Goal: Complete application form

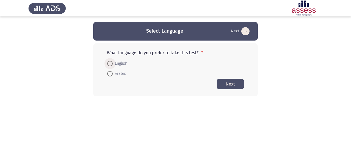
click at [119, 63] on span "English" at bounding box center [120, 63] width 15 height 7
click at [113, 63] on input "English" at bounding box center [109, 63] width 5 height 5
radio input "true"
click at [229, 85] on button "Next" at bounding box center [229, 83] width 27 height 11
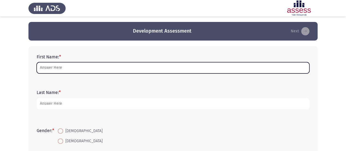
click at [138, 69] on input "First Name: *" at bounding box center [173, 67] width 273 height 11
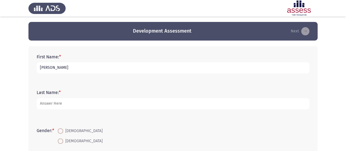
type input "[PERSON_NAME]"
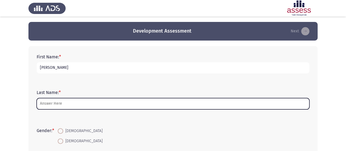
click at [82, 104] on input "Last Name: *" at bounding box center [173, 103] width 273 height 11
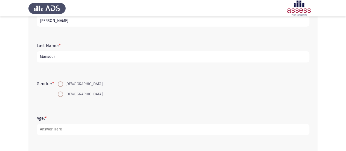
scroll to position [47, 0]
type input "Mansour"
click at [61, 94] on span at bounding box center [60, 93] width 5 height 5
click at [61, 94] on input "[DEMOGRAPHIC_DATA]" at bounding box center [60, 93] width 5 height 5
radio input "true"
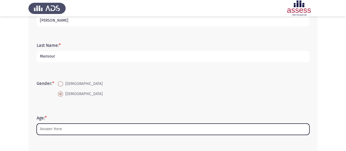
click at [60, 128] on input "Age: *" at bounding box center [173, 129] width 273 height 11
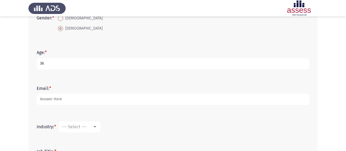
scroll to position [113, 0]
type input "36"
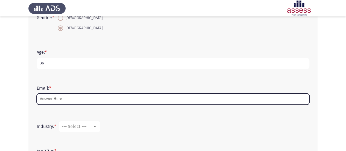
click at [63, 98] on input "Email: *" at bounding box center [173, 98] width 273 height 11
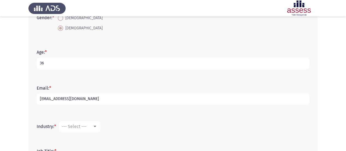
click at [98, 99] on input "[EMAIL_ADDRESS][DOMAIN_NAME]" at bounding box center [173, 98] width 273 height 11
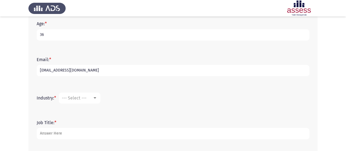
scroll to position [152, 0]
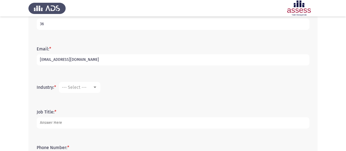
type input "[EMAIL_ADDRESS][DOMAIN_NAME]"
click at [96, 87] on div at bounding box center [95, 87] width 3 height 1
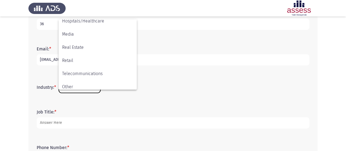
scroll to position [180, 0]
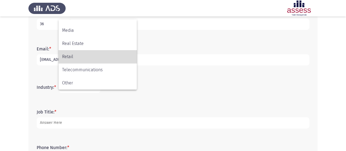
click at [96, 53] on span "Retail" at bounding box center [97, 56] width 71 height 13
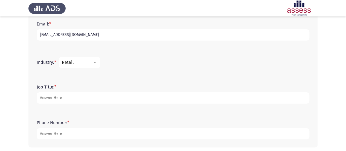
scroll to position [197, 0]
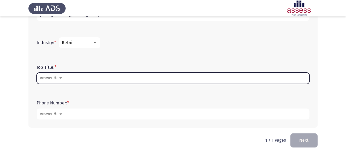
click at [78, 76] on input "Job Title: *" at bounding box center [173, 78] width 273 height 11
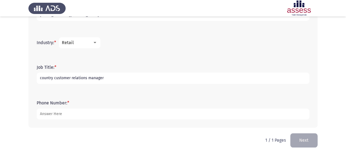
type input "country customer relations manager"
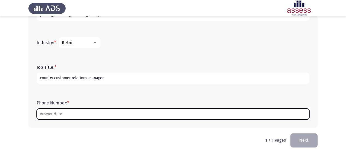
click at [85, 115] on input "Phone Number: *" at bounding box center [173, 113] width 273 height 11
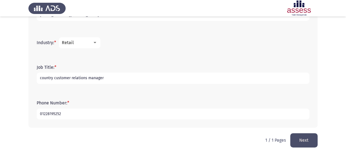
type input "01228195252"
click at [295, 140] on button "Next" at bounding box center [304, 140] width 27 height 14
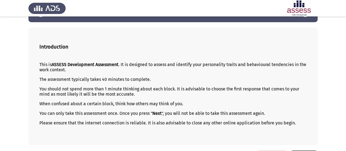
scroll to position [36, 0]
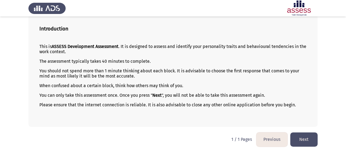
click at [302, 136] on button "Next" at bounding box center [304, 139] width 27 height 14
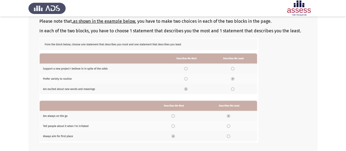
scroll to position [117, 0]
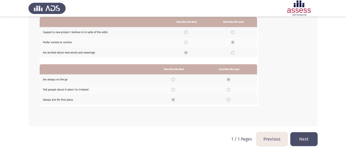
click at [282, 141] on button "Previous" at bounding box center [272, 139] width 31 height 14
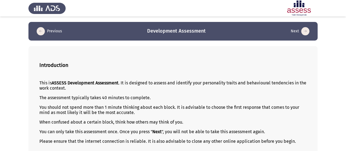
scroll to position [36, 0]
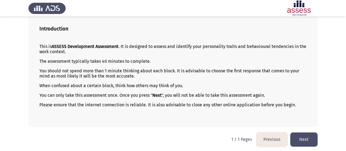
click at [267, 138] on button "Previous" at bounding box center [272, 139] width 31 height 14
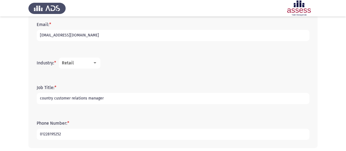
scroll to position [200, 0]
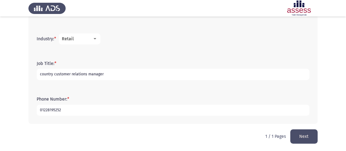
click at [306, 137] on button "Next" at bounding box center [304, 136] width 27 height 14
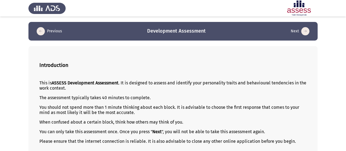
scroll to position [36, 0]
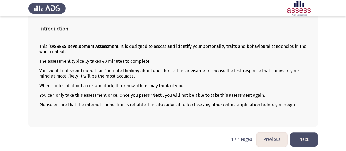
click at [311, 145] on button "Next" at bounding box center [304, 139] width 27 height 14
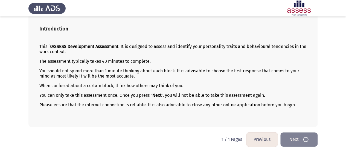
scroll to position [0, 0]
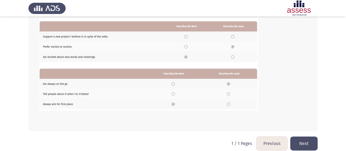
scroll to position [117, 0]
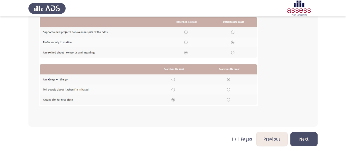
click at [303, 136] on button "Next" at bounding box center [304, 139] width 27 height 14
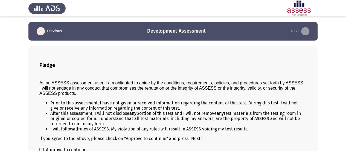
scroll to position [32, 0]
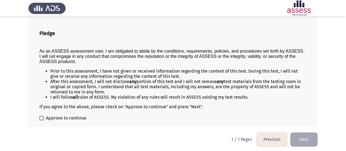
click at [45, 118] on label "Approve to continue" at bounding box center [62, 118] width 47 height 7
click at [42, 120] on input "Approve to continue" at bounding box center [41, 120] width 0 height 0
checkbox input "true"
click at [297, 137] on button "Next" at bounding box center [304, 139] width 27 height 14
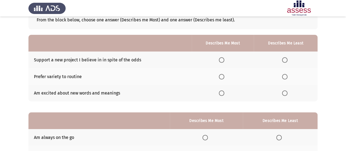
scroll to position [36, 0]
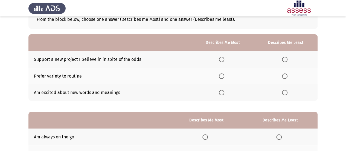
click at [223, 59] on span "Select an option" at bounding box center [221, 59] width 5 height 5
click at [223, 59] on input "Select an option" at bounding box center [221, 59] width 5 height 5
click at [223, 75] on span "Select an option" at bounding box center [221, 75] width 5 height 5
click at [223, 75] on input "Select an option" at bounding box center [221, 75] width 5 height 5
click at [286, 93] on span "Select an option" at bounding box center [284, 92] width 5 height 5
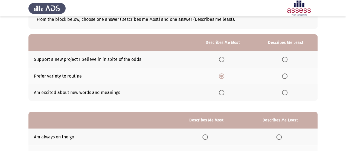
click at [286, 93] on input "Select an option" at bounding box center [284, 92] width 5 height 5
click at [224, 58] on span "Select an option" at bounding box center [221, 59] width 5 height 5
click at [224, 58] on input "Select an option" at bounding box center [221, 59] width 5 height 5
click at [225, 76] on span "Select an option" at bounding box center [221, 75] width 5 height 5
click at [225, 76] on input "Select an option" at bounding box center [221, 75] width 5 height 5
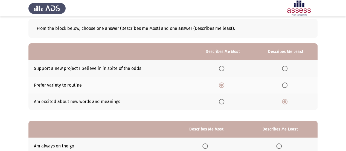
scroll to position [27, 0]
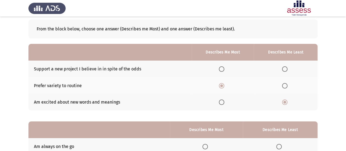
click at [285, 69] on span "Select an option" at bounding box center [285, 69] width 0 height 0
click at [285, 68] on input "Select an option" at bounding box center [284, 68] width 5 height 5
click at [285, 103] on span "Select an option" at bounding box center [284, 101] width 5 height 5
click at [285, 103] on input "Select an option" at bounding box center [284, 101] width 5 height 5
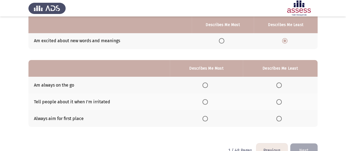
scroll to position [101, 0]
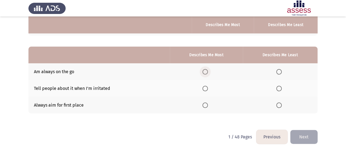
click at [206, 70] on span "Select an option" at bounding box center [205, 71] width 5 height 5
click at [206, 70] on input "Select an option" at bounding box center [205, 71] width 5 height 5
click at [280, 88] on span "Select an option" at bounding box center [279, 88] width 5 height 5
click at [280, 88] on input "Select an option" at bounding box center [279, 88] width 5 height 5
click at [204, 106] on span "Select an option" at bounding box center [205, 104] width 5 height 5
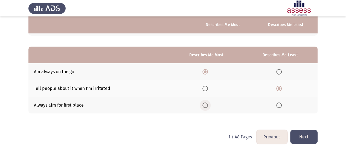
click at [204, 106] on input "Select an option" at bounding box center [205, 104] width 5 height 5
click at [206, 70] on span "Select an option" at bounding box center [205, 71] width 5 height 5
click at [206, 70] on input "Select an option" at bounding box center [205, 71] width 5 height 5
click at [308, 136] on button "Next" at bounding box center [304, 137] width 27 height 14
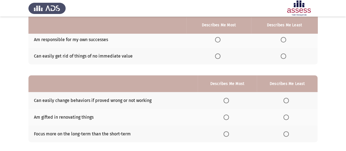
scroll to position [72, 0]
click at [228, 101] on span "Select an option" at bounding box center [226, 100] width 5 height 5
click at [228, 101] on input "Select an option" at bounding box center [226, 100] width 5 height 5
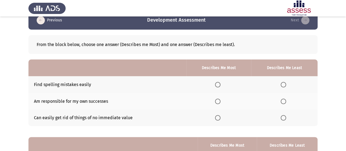
scroll to position [11, 0]
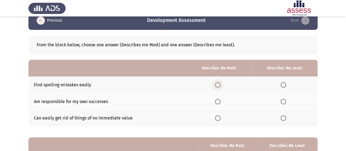
click at [221, 85] on span "Select an option" at bounding box center [217, 84] width 5 height 5
click at [221, 85] on input "Select an option" at bounding box center [217, 84] width 5 height 5
click at [220, 100] on span "Select an option" at bounding box center [217, 101] width 5 height 5
click at [220, 100] on input "Select an option" at bounding box center [217, 101] width 5 height 5
click at [283, 84] on span "Select an option" at bounding box center [283, 84] width 5 height 5
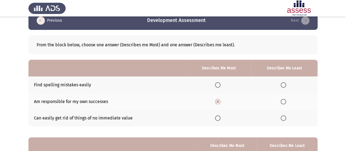
click at [283, 84] on input "Select an option" at bounding box center [283, 84] width 5 height 5
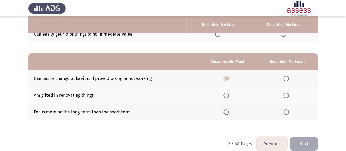
scroll to position [95, 0]
click at [287, 94] on span "Select an option" at bounding box center [286, 94] width 5 height 5
click at [287, 94] on input "Select an option" at bounding box center [286, 94] width 5 height 5
click at [226, 95] on span "Select an option" at bounding box center [226, 94] width 5 height 5
click at [226, 95] on input "Select an option" at bounding box center [226, 94] width 5 height 5
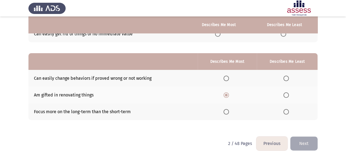
click at [288, 79] on span "Select an option" at bounding box center [286, 78] width 5 height 5
click at [288, 79] on input "Select an option" at bounding box center [286, 78] width 5 height 5
click at [300, 139] on button "Next" at bounding box center [304, 143] width 27 height 14
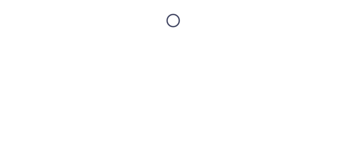
scroll to position [0, 0]
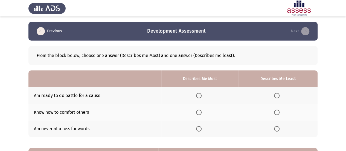
click at [300, 139] on div "From the block below, choose one answer (Describes me Most) and one answer (Des…" at bounding box center [172, 133] width 289 height 185
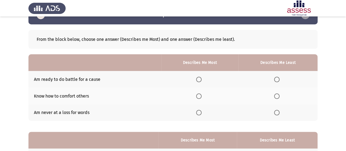
scroll to position [16, 0]
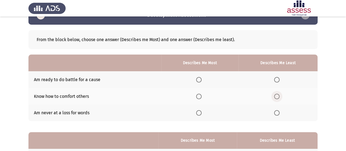
click at [279, 97] on span "Select an option" at bounding box center [276, 96] width 5 height 5
click at [279, 97] on input "Select an option" at bounding box center [276, 96] width 5 height 5
click at [197, 78] on span "Select an option" at bounding box center [198, 79] width 5 height 5
click at [197, 78] on input "Select an option" at bounding box center [198, 79] width 5 height 5
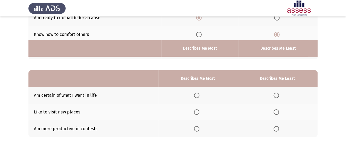
scroll to position [101, 0]
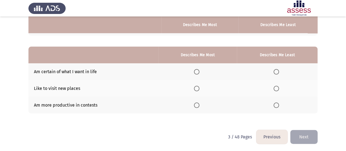
click at [199, 88] on span "Select an option" at bounding box center [196, 88] width 5 height 5
click at [199, 88] on input "Select an option" at bounding box center [196, 88] width 5 height 5
click at [199, 104] on span "Select an option" at bounding box center [196, 104] width 5 height 5
click at [199, 104] on input "Select an option" at bounding box center [196, 104] width 5 height 5
click at [197, 71] on span "Select an option" at bounding box center [196, 71] width 5 height 5
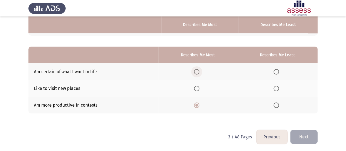
click at [197, 71] on input "Select an option" at bounding box center [196, 71] width 5 height 5
click at [274, 88] on span "Select an option" at bounding box center [276, 88] width 5 height 5
click at [274, 88] on input "Select an option" at bounding box center [276, 88] width 5 height 5
click at [307, 136] on button "Next" at bounding box center [304, 137] width 27 height 14
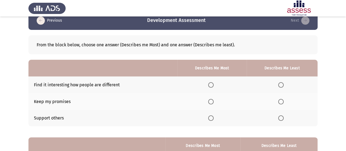
scroll to position [11, 0]
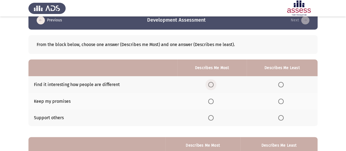
click at [213, 85] on span "Select an option" at bounding box center [210, 84] width 5 height 5
click at [213, 85] on input "Select an option" at bounding box center [210, 84] width 5 height 5
click at [281, 101] on span "Select an option" at bounding box center [280, 101] width 5 height 5
click at [281, 101] on input "Select an option" at bounding box center [280, 101] width 5 height 5
click at [211, 102] on span "Select an option" at bounding box center [210, 101] width 5 height 5
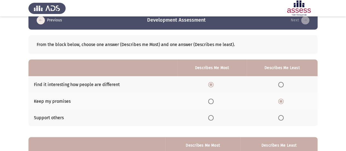
click at [211, 102] on input "Select an option" at bounding box center [210, 101] width 5 height 5
click at [281, 86] on span "Select an option" at bounding box center [280, 84] width 5 height 5
click at [281, 86] on input "Select an option" at bounding box center [280, 84] width 5 height 5
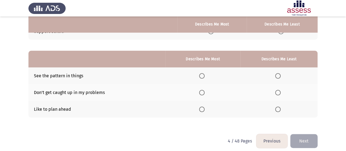
scroll to position [97, 0]
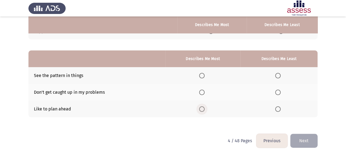
click at [203, 109] on span "Select an option" at bounding box center [201, 108] width 5 height 5
click at [203, 109] on input "Select an option" at bounding box center [201, 108] width 5 height 5
click at [278, 93] on span "Select an option" at bounding box center [277, 92] width 5 height 5
click at [278, 93] on input "Select an option" at bounding box center [277, 92] width 5 height 5
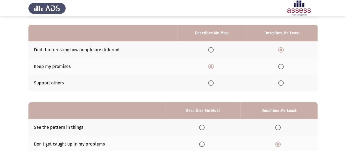
scroll to position [101, 0]
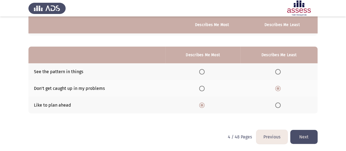
click at [301, 133] on button "Next" at bounding box center [304, 137] width 27 height 14
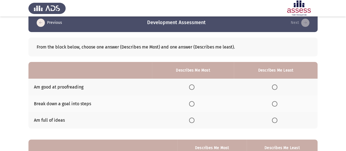
scroll to position [13, 0]
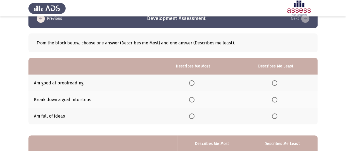
click at [194, 82] on span "Select an option" at bounding box center [191, 82] width 5 height 5
click at [194, 82] on input "Select an option" at bounding box center [191, 82] width 5 height 5
click at [274, 99] on span "Select an option" at bounding box center [274, 99] width 5 height 5
click at [274, 99] on input "Select an option" at bounding box center [274, 99] width 5 height 5
click at [193, 97] on span "Select an option" at bounding box center [191, 99] width 5 height 5
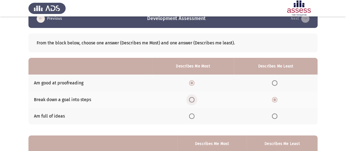
click at [193, 97] on input "Select an option" at bounding box center [191, 99] width 5 height 5
click at [277, 83] on span "Select an option" at bounding box center [274, 82] width 5 height 5
click at [277, 83] on input "Select an option" at bounding box center [274, 82] width 5 height 5
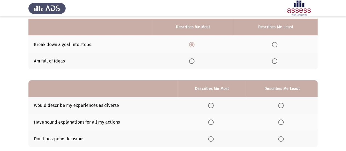
scroll to position [101, 0]
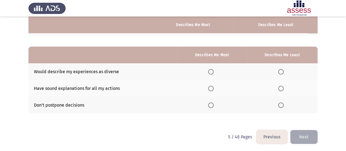
click at [213, 106] on span "Select an option" at bounding box center [210, 104] width 5 height 5
click at [213, 106] on input "Select an option" at bounding box center [210, 104] width 5 height 5
click at [283, 73] on span "Select an option" at bounding box center [280, 71] width 5 height 5
click at [283, 73] on input "Select an option" at bounding box center [280, 71] width 5 height 5
click at [303, 136] on button "Next" at bounding box center [304, 137] width 27 height 14
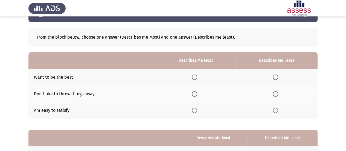
scroll to position [19, 0]
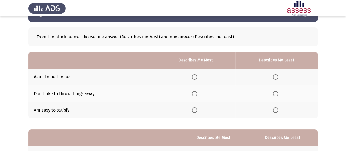
click at [197, 110] on span "Select an option" at bounding box center [194, 109] width 5 height 5
click at [197, 110] on input "Select an option" at bounding box center [194, 109] width 5 height 5
click at [277, 76] on span "Select an option" at bounding box center [275, 76] width 5 height 5
click at [277, 76] on input "Select an option" at bounding box center [275, 76] width 5 height 5
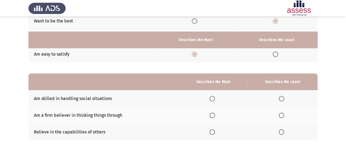
scroll to position [101, 0]
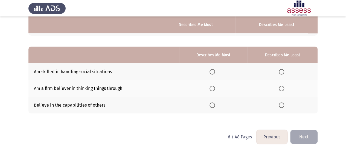
click at [215, 106] on span "Select an option" at bounding box center [212, 104] width 5 height 5
click at [215, 106] on input "Select an option" at bounding box center [212, 104] width 5 height 5
click at [281, 74] on span "Select an option" at bounding box center [281, 71] width 5 height 5
click at [281, 74] on input "Select an option" at bounding box center [281, 71] width 5 height 5
click at [299, 134] on button "Next" at bounding box center [304, 137] width 27 height 14
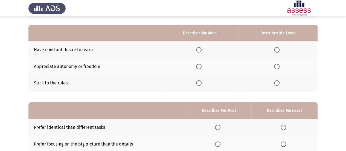
scroll to position [0, 0]
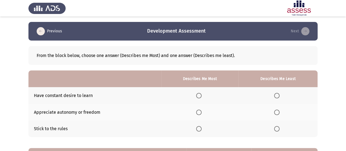
click at [199, 95] on span "Select an option" at bounding box center [198, 95] width 5 height 5
click at [199, 95] on input "Select an option" at bounding box center [198, 95] width 5 height 5
click at [276, 113] on span "Select an option" at bounding box center [276, 112] width 5 height 5
click at [276, 113] on input "Select an option" at bounding box center [276, 112] width 5 height 5
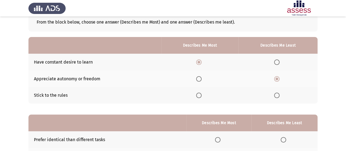
scroll to position [33, 0]
click at [200, 80] on span "Select an option" at bounding box center [198, 78] width 5 height 5
click at [200, 80] on input "Select an option" at bounding box center [198, 78] width 5 height 5
click at [277, 95] on span "Select an option" at bounding box center [276, 95] width 5 height 5
click at [277, 95] on input "Select an option" at bounding box center [276, 95] width 5 height 5
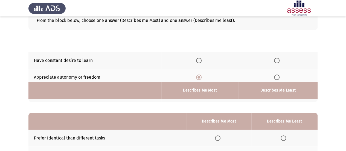
scroll to position [101, 0]
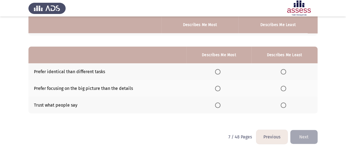
click at [284, 72] on span "Select an option" at bounding box center [283, 71] width 5 height 5
click at [284, 72] on input "Select an option" at bounding box center [283, 71] width 5 height 5
click at [221, 86] on span "Select an option" at bounding box center [217, 88] width 5 height 5
click at [221, 86] on input "Select an option" at bounding box center [217, 88] width 5 height 5
click at [303, 133] on button "Next" at bounding box center [304, 137] width 27 height 14
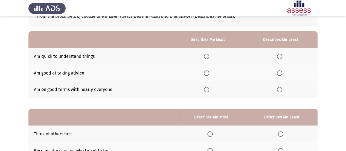
scroll to position [39, 0]
click at [208, 73] on span "Select an option" at bounding box center [206, 72] width 5 height 5
click at [208, 73] on input "Select an option" at bounding box center [206, 72] width 5 height 5
click at [282, 88] on span "Select an option" at bounding box center [279, 89] width 5 height 5
click at [282, 88] on input "Select an option" at bounding box center [279, 89] width 5 height 5
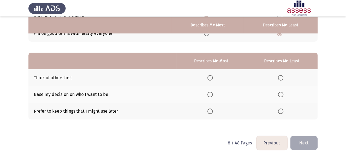
scroll to position [96, 0]
click at [282, 95] on span "Select an option" at bounding box center [280, 93] width 5 height 5
click at [282, 95] on input "Select an option" at bounding box center [280, 93] width 5 height 5
click at [213, 76] on span "Select an option" at bounding box center [210, 77] width 5 height 5
click at [213, 76] on input "Select an option" at bounding box center [210, 77] width 5 height 5
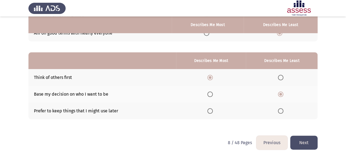
click at [306, 140] on button "Next" at bounding box center [304, 143] width 27 height 14
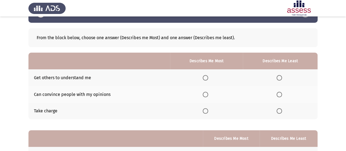
scroll to position [18, 0]
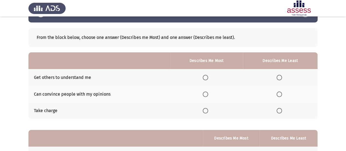
click at [206, 110] on span "Select an option" at bounding box center [205, 110] width 5 height 5
click at [206, 110] on input "Select an option" at bounding box center [205, 110] width 5 height 5
click at [278, 77] on span "Select an option" at bounding box center [279, 77] width 5 height 5
click at [278, 77] on input "Select an option" at bounding box center [279, 77] width 5 height 5
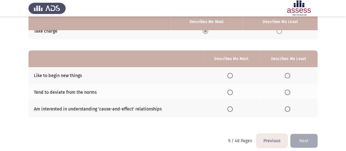
scroll to position [99, 0]
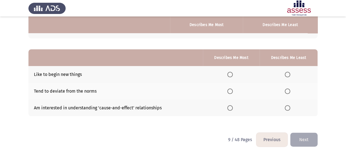
click at [231, 108] on span "Select an option" at bounding box center [230, 107] width 5 height 5
click at [231, 108] on input "Select an option" at bounding box center [230, 107] width 5 height 5
click at [232, 73] on span "Select an option" at bounding box center [230, 74] width 5 height 5
click at [232, 73] on input "Select an option" at bounding box center [230, 74] width 5 height 5
click at [287, 108] on span "Select an option" at bounding box center [287, 107] width 5 height 5
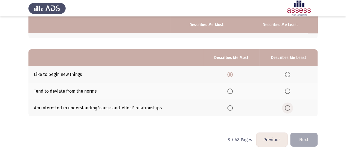
click at [287, 108] on input "Select an option" at bounding box center [287, 107] width 5 height 5
click at [305, 138] on button "Next" at bounding box center [304, 140] width 27 height 14
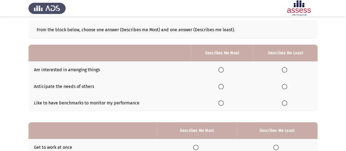
scroll to position [26, 0]
click at [222, 104] on span "Select an option" at bounding box center [221, 102] width 5 height 5
click at [222, 104] on input "Select an option" at bounding box center [221, 102] width 5 height 5
click at [285, 85] on span "Select an option" at bounding box center [284, 86] width 5 height 5
click at [285, 85] on input "Select an option" at bounding box center [284, 86] width 5 height 5
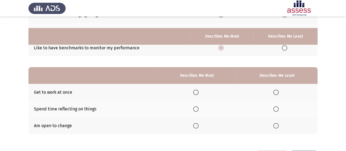
scroll to position [93, 0]
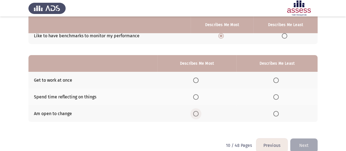
click at [197, 114] on span "Select an option" at bounding box center [195, 113] width 5 height 5
click at [197, 114] on input "Select an option" at bounding box center [195, 113] width 5 height 5
click at [278, 96] on span "Select an option" at bounding box center [276, 96] width 5 height 5
click at [278, 96] on input "Select an option" at bounding box center [276, 96] width 5 height 5
click at [302, 143] on button "Next" at bounding box center [304, 145] width 27 height 14
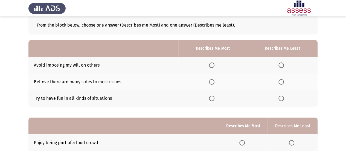
scroll to position [31, 0]
click at [212, 82] on span "Select an option" at bounding box center [211, 81] width 5 height 5
click at [212, 82] on input "Select an option" at bounding box center [211, 81] width 5 height 5
click at [281, 67] on span "Select an option" at bounding box center [281, 64] width 5 height 5
click at [281, 67] on input "Select an option" at bounding box center [281, 64] width 5 height 5
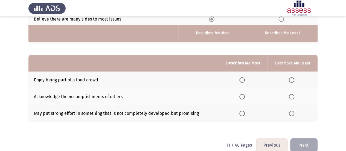
scroll to position [101, 0]
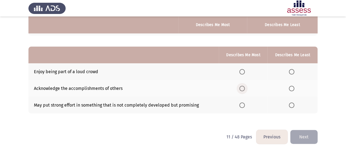
click at [246, 90] on label "Select an option" at bounding box center [244, 88] width 8 height 5
click at [245, 90] on input "Select an option" at bounding box center [242, 88] width 5 height 5
click at [292, 72] on span "Select an option" at bounding box center [291, 71] width 5 height 5
click at [292, 72] on input "Select an option" at bounding box center [291, 71] width 5 height 5
click at [306, 130] on button "Next" at bounding box center [304, 137] width 27 height 14
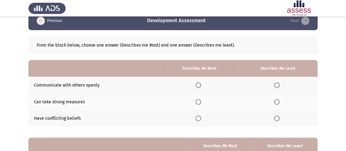
scroll to position [10, 0]
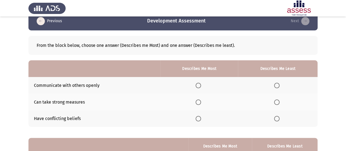
click at [200, 83] on span "Select an option" at bounding box center [198, 85] width 5 height 5
click at [200, 83] on input "Select an option" at bounding box center [198, 85] width 5 height 5
click at [277, 102] on span "Select an option" at bounding box center [276, 101] width 5 height 5
click at [277, 102] on input "Select an option" at bounding box center [276, 101] width 5 height 5
click at [199, 118] on span "Select an option" at bounding box center [198, 118] width 5 height 5
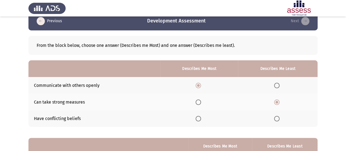
click at [199, 118] on input "Select an option" at bounding box center [198, 118] width 5 height 5
click at [197, 102] on span "Select an option" at bounding box center [198, 101] width 5 height 5
click at [197, 102] on input "Select an option" at bounding box center [198, 101] width 5 height 5
click at [275, 83] on span "Select an option" at bounding box center [276, 85] width 5 height 5
click at [275, 83] on input "Select an option" at bounding box center [276, 85] width 5 height 5
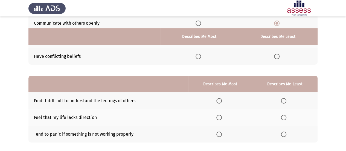
scroll to position [91, 0]
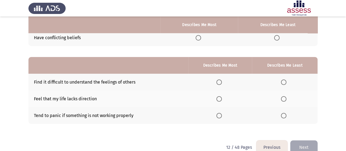
click at [284, 100] on span "Select an option" at bounding box center [283, 98] width 5 height 5
click at [284, 100] on input "Select an option" at bounding box center [283, 98] width 5 height 5
click at [283, 82] on span "Select an option" at bounding box center [283, 81] width 5 height 5
click at [283, 82] on input "Select an option" at bounding box center [283, 81] width 5 height 5
click at [219, 99] on span "Select an option" at bounding box center [219, 98] width 5 height 5
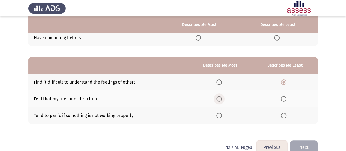
click at [219, 99] on input "Select an option" at bounding box center [219, 98] width 5 height 5
click at [300, 142] on button "Next" at bounding box center [304, 147] width 27 height 14
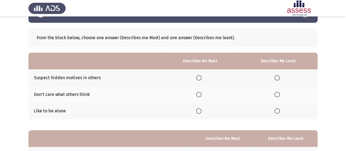
scroll to position [18, 0]
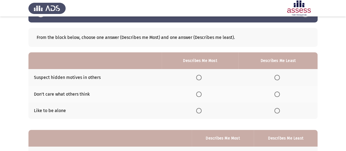
click at [200, 80] on span "Select an option" at bounding box center [198, 77] width 5 height 5
click at [200, 80] on input "Select an option" at bounding box center [198, 77] width 5 height 5
click at [278, 92] on span "Select an option" at bounding box center [277, 93] width 5 height 5
click at [278, 92] on input "Select an option" at bounding box center [277, 93] width 5 height 5
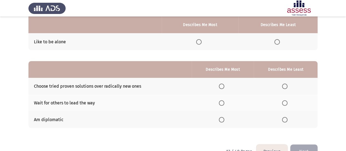
scroll to position [87, 0]
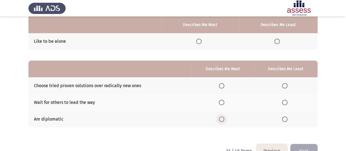
click at [223, 117] on span "Select an option" at bounding box center [221, 118] width 5 height 5
click at [223, 117] on input "Select an option" at bounding box center [221, 118] width 5 height 5
click at [286, 86] on span "Select an option" at bounding box center [284, 85] width 5 height 5
click at [286, 86] on input "Select an option" at bounding box center [284, 85] width 5 height 5
click at [300, 144] on button "Next" at bounding box center [304, 151] width 27 height 14
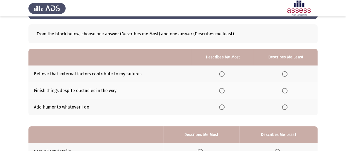
scroll to position [22, 0]
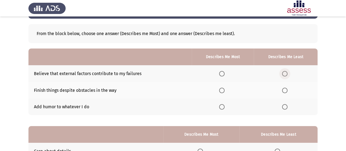
click at [286, 73] on span "Select an option" at bounding box center [284, 73] width 5 height 5
click at [286, 73] on input "Select an option" at bounding box center [284, 73] width 5 height 5
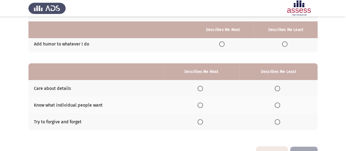
scroll to position [91, 0]
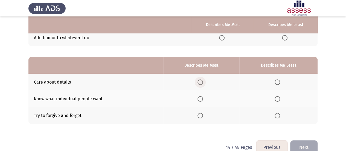
click at [202, 82] on span "Select an option" at bounding box center [200, 81] width 5 height 5
click at [202, 82] on input "Select an option" at bounding box center [200, 81] width 5 height 5
click at [277, 99] on span "Select an option" at bounding box center [277, 98] width 5 height 5
click at [277, 99] on input "Select an option" at bounding box center [277, 98] width 5 height 5
click at [298, 141] on button "Next" at bounding box center [304, 147] width 27 height 14
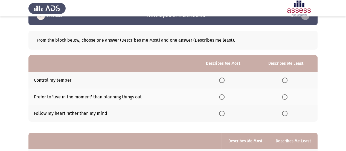
scroll to position [16, 0]
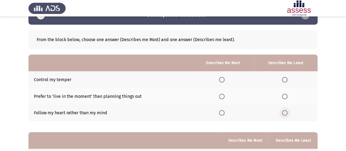
click at [289, 112] on label "Select an option" at bounding box center [286, 112] width 8 height 5
click at [288, 112] on input "Select an option" at bounding box center [284, 112] width 5 height 5
click at [223, 79] on span "Select an option" at bounding box center [221, 79] width 5 height 5
click at [223, 79] on input "Select an option" at bounding box center [221, 79] width 5 height 5
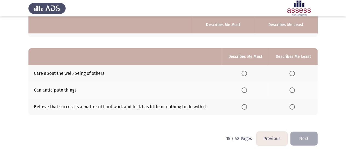
scroll to position [101, 0]
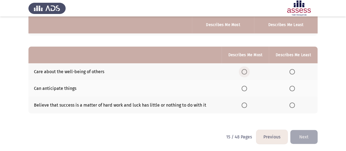
click at [245, 71] on span "Select an option" at bounding box center [244, 71] width 5 height 5
click at [245, 71] on input "Select an option" at bounding box center [244, 71] width 5 height 5
click at [292, 87] on span "Select an option" at bounding box center [292, 88] width 5 height 5
click at [292, 87] on input "Select an option" at bounding box center [292, 88] width 5 height 5
click at [303, 131] on button "Next" at bounding box center [304, 137] width 27 height 14
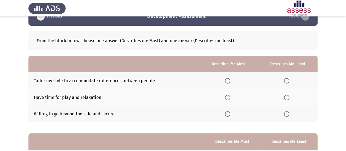
scroll to position [18, 0]
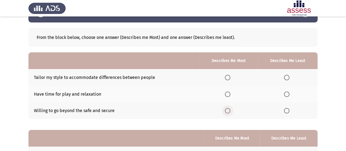
click at [228, 110] on span "Select an option" at bounding box center [227, 110] width 5 height 5
click at [228, 110] on input "Select an option" at bounding box center [227, 110] width 5 height 5
click at [288, 77] on span "Select an option" at bounding box center [286, 77] width 5 height 5
click at [288, 77] on input "Select an option" at bounding box center [286, 77] width 5 height 5
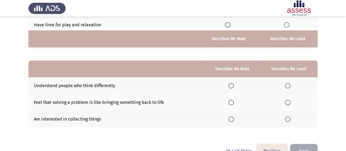
scroll to position [101, 0]
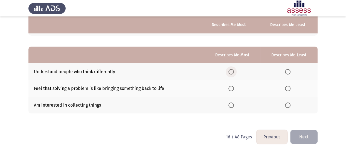
click at [232, 70] on span "Select an option" at bounding box center [231, 71] width 5 height 5
click at [232, 70] on input "Select an option" at bounding box center [231, 71] width 5 height 5
click at [234, 87] on span "Select an option" at bounding box center [231, 88] width 5 height 5
click at [234, 87] on input "Select an option" at bounding box center [231, 88] width 5 height 5
click at [289, 104] on span "Select an option" at bounding box center [287, 104] width 5 height 5
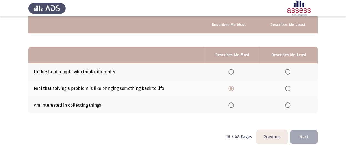
click at [289, 104] on input "Select an option" at bounding box center [287, 104] width 5 height 5
click at [288, 71] on span "Select an option" at bounding box center [287, 71] width 5 height 5
click at [288, 71] on input "Select an option" at bounding box center [287, 71] width 5 height 5
click at [288, 104] on span "Select an option" at bounding box center [287, 104] width 5 height 5
click at [288, 104] on input "Select an option" at bounding box center [287, 104] width 5 height 5
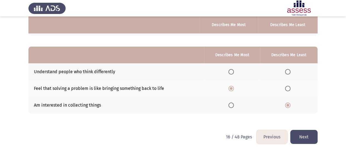
click at [300, 134] on button "Next" at bounding box center [304, 137] width 27 height 14
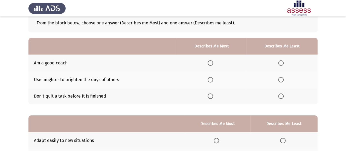
scroll to position [33, 0]
click at [213, 63] on span "Select an option" at bounding box center [210, 62] width 5 height 5
click at [213, 63] on input "Select an option" at bounding box center [210, 62] width 5 height 5
click at [280, 80] on span "Select an option" at bounding box center [280, 79] width 5 height 5
click at [280, 80] on input "Select an option" at bounding box center [280, 79] width 5 height 5
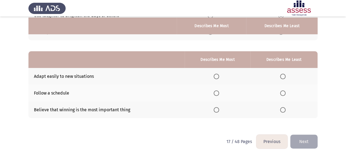
scroll to position [98, 0]
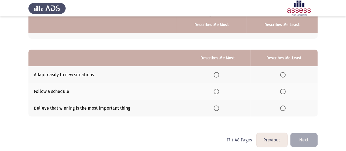
click at [219, 75] on span "Select an option" at bounding box center [216, 74] width 5 height 5
click at [219, 75] on input "Select an option" at bounding box center [216, 74] width 5 height 5
click at [284, 92] on span "Select an option" at bounding box center [282, 91] width 5 height 5
click at [284, 92] on input "Select an option" at bounding box center [282, 91] width 5 height 5
click at [283, 107] on span "Select an option" at bounding box center [282, 107] width 5 height 5
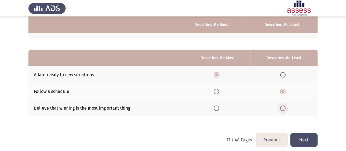
click at [283, 107] on input "Select an option" at bounding box center [282, 107] width 5 height 5
click at [301, 137] on button "Next" at bounding box center [304, 140] width 27 height 14
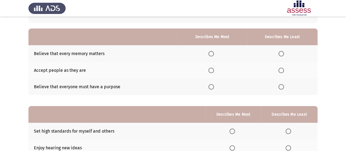
scroll to position [43, 0]
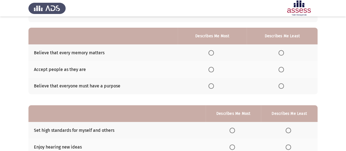
click at [213, 70] on span "Select an option" at bounding box center [211, 69] width 5 height 5
click at [213, 70] on input "Select an option" at bounding box center [211, 69] width 5 height 5
click at [280, 86] on span "Select an option" at bounding box center [281, 85] width 5 height 5
click at [280, 86] on input "Select an option" at bounding box center [281, 85] width 5 height 5
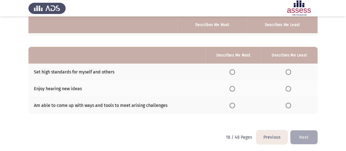
scroll to position [101, 0]
click at [233, 104] on span "Select an option" at bounding box center [232, 104] width 5 height 5
click at [233, 104] on input "Select an option" at bounding box center [232, 104] width 5 height 5
click at [290, 72] on span "Select an option" at bounding box center [288, 71] width 5 height 5
click at [290, 72] on input "Select an option" at bounding box center [288, 71] width 5 height 5
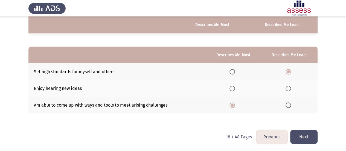
click at [301, 131] on button "Next" at bounding box center [304, 137] width 27 height 14
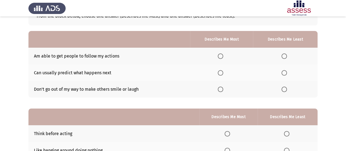
scroll to position [40, 0]
click at [223, 56] on span "Select an option" at bounding box center [220, 55] width 5 height 5
click at [223, 56] on input "Select an option" at bounding box center [220, 55] width 5 height 5
click at [285, 88] on span "Select an option" at bounding box center [284, 88] width 5 height 5
click at [285, 88] on input "Select an option" at bounding box center [284, 88] width 5 height 5
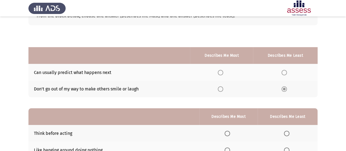
scroll to position [101, 0]
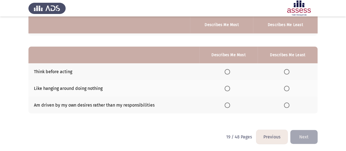
click at [286, 107] on span "Select an option" at bounding box center [286, 104] width 5 height 5
click at [286, 107] on input "Select an option" at bounding box center [286, 104] width 5 height 5
click at [229, 90] on span "Select an option" at bounding box center [227, 88] width 5 height 5
click at [229, 90] on input "Select an option" at bounding box center [227, 88] width 5 height 5
click at [226, 73] on span "Select an option" at bounding box center [227, 71] width 5 height 5
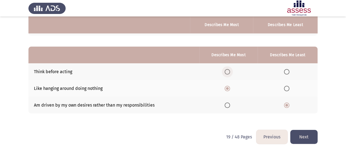
click at [226, 73] on input "Select an option" at bounding box center [227, 71] width 5 height 5
click at [306, 135] on button "Next" at bounding box center [304, 137] width 27 height 14
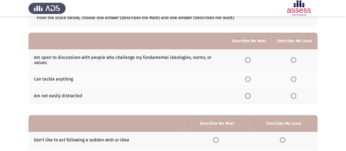
scroll to position [38, 0]
click at [249, 79] on span "Select an option" at bounding box center [247, 78] width 5 height 5
click at [249, 79] on input "Select an option" at bounding box center [247, 78] width 5 height 5
click at [294, 60] on span "Select an option" at bounding box center [293, 59] width 5 height 5
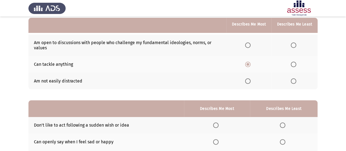
scroll to position [51, 0]
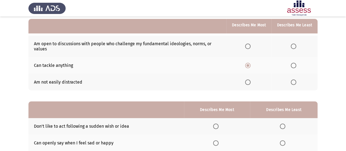
click at [297, 44] on label "Select an option" at bounding box center [295, 46] width 8 height 5
click at [297, 44] on input "Select an option" at bounding box center [293, 46] width 5 height 5
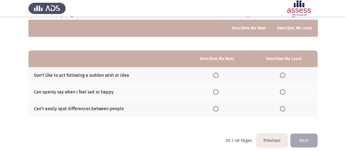
scroll to position [106, 0]
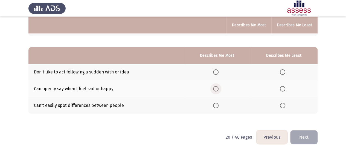
click at [219, 88] on span "Select an option" at bounding box center [215, 88] width 5 height 5
click at [219, 88] on input "Select an option" at bounding box center [215, 88] width 5 height 5
click at [283, 105] on span "Select an option" at bounding box center [282, 105] width 5 height 5
click at [283, 105] on input "Select an option" at bounding box center [282, 105] width 5 height 5
click at [306, 133] on button "Next" at bounding box center [304, 137] width 27 height 14
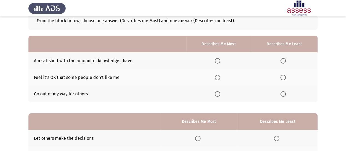
scroll to position [35, 0]
click at [220, 59] on span "Select an option" at bounding box center [217, 60] width 5 height 5
click at [220, 59] on input "Select an option" at bounding box center [217, 60] width 5 height 5
click at [285, 77] on span "Select an option" at bounding box center [283, 76] width 5 height 5
click at [285, 77] on input "Select an option" at bounding box center [283, 76] width 5 height 5
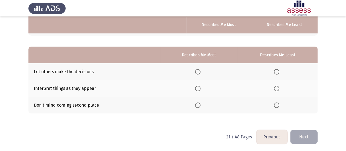
scroll to position [101, 0]
click at [277, 106] on span "Select an option" at bounding box center [276, 105] width 5 height 5
click at [277, 106] on input "Select an option" at bounding box center [276, 105] width 5 height 5
click at [202, 72] on label "Select an option" at bounding box center [199, 71] width 8 height 5
click at [201, 72] on input "Select an option" at bounding box center [197, 71] width 5 height 5
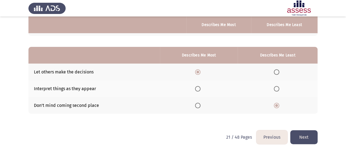
click at [310, 136] on button "Next" at bounding box center [304, 137] width 27 height 14
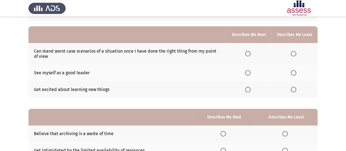
scroll to position [44, 0]
click at [251, 53] on span "Select an option" at bounding box center [247, 53] width 5 height 5
click at [251, 53] on input "Select an option" at bounding box center [247, 53] width 5 height 5
click at [249, 90] on span "Select an option" at bounding box center [247, 89] width 5 height 5
click at [249, 90] on input "Select an option" at bounding box center [247, 89] width 5 height 5
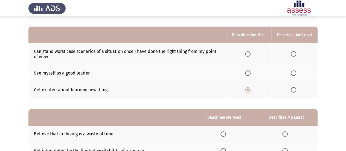
click at [292, 55] on span "Select an option" at bounding box center [293, 53] width 5 height 5
click at [292, 55] on input "Select an option" at bounding box center [293, 53] width 5 height 5
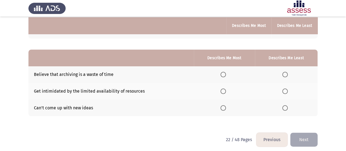
scroll to position [104, 0]
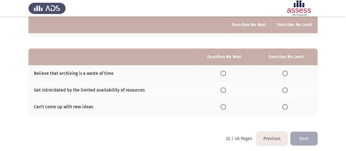
click at [285, 73] on span "Select an option" at bounding box center [285, 73] width 5 height 5
click at [285, 73] on input "Select an option" at bounding box center [285, 73] width 5 height 5
click at [224, 88] on span "Select an option" at bounding box center [223, 89] width 5 height 5
click at [224, 88] on input "Select an option" at bounding box center [223, 89] width 5 height 5
click at [302, 137] on button "Next" at bounding box center [304, 138] width 27 height 14
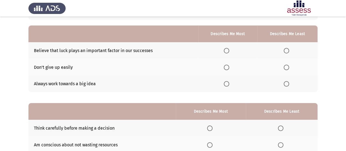
scroll to position [44, 0]
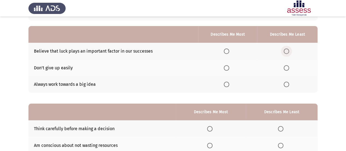
click at [285, 51] on span "Select an option" at bounding box center [286, 50] width 5 height 5
click at [285, 51] on input "Select an option" at bounding box center [286, 50] width 5 height 5
click at [233, 69] on th at bounding box center [228, 67] width 59 height 17
click at [228, 67] on span "Select an option" at bounding box center [226, 67] width 5 height 5
click at [228, 67] on input "Select an option" at bounding box center [226, 67] width 5 height 5
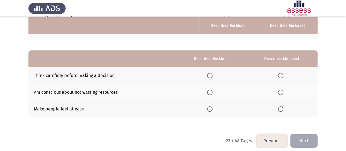
scroll to position [99, 0]
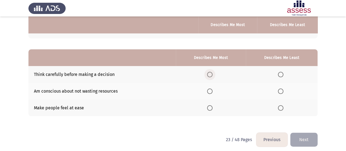
click at [212, 73] on span "Select an option" at bounding box center [209, 74] width 5 height 5
click at [212, 73] on input "Select an option" at bounding box center [209, 74] width 5 height 5
click at [281, 107] on span "Select an option" at bounding box center [280, 107] width 5 height 5
click at [281, 107] on input "Select an option" at bounding box center [280, 107] width 5 height 5
click at [306, 141] on button "Next" at bounding box center [304, 140] width 27 height 14
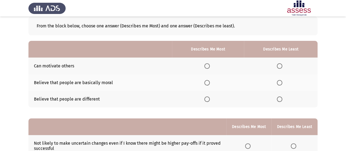
scroll to position [33, 0]
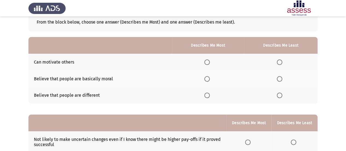
click at [209, 64] on span "Select an option" at bounding box center [207, 61] width 5 height 5
click at [209, 64] on input "Select an option" at bounding box center [207, 61] width 5 height 5
click at [280, 97] on span "Select an option" at bounding box center [279, 95] width 5 height 5
click at [280, 97] on input "Select an option" at bounding box center [279, 95] width 5 height 5
click at [280, 78] on span "Select an option" at bounding box center [279, 78] width 5 height 5
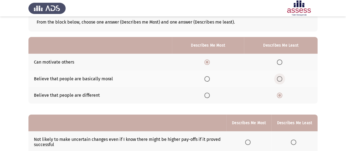
click at [280, 78] on input "Select an option" at bounding box center [279, 78] width 5 height 5
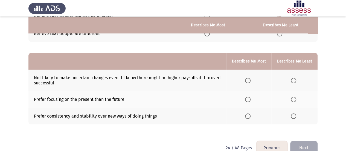
scroll to position [95, 0]
click at [251, 101] on span "Select an option" at bounding box center [247, 98] width 5 height 5
click at [251, 101] on input "Select an option" at bounding box center [247, 98] width 5 height 5
click at [249, 113] on span "Select an option" at bounding box center [247, 115] width 5 height 5
click at [249, 113] on input "Select an option" at bounding box center [247, 115] width 5 height 5
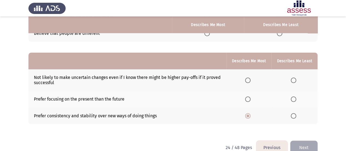
click at [294, 80] on span "Select an option" at bounding box center [293, 79] width 5 height 5
click at [294, 80] on input "Select an option" at bounding box center [293, 79] width 5 height 5
click at [302, 143] on button "Next" at bounding box center [304, 147] width 27 height 14
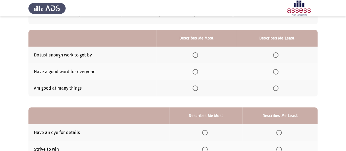
scroll to position [41, 0]
click at [198, 87] on span "Select an option" at bounding box center [195, 87] width 5 height 5
click at [198, 87] on input "Select an option" at bounding box center [195, 87] width 5 height 5
click at [277, 54] on span "Select an option" at bounding box center [275, 54] width 5 height 5
click at [277, 54] on input "Select an option" at bounding box center [275, 54] width 5 height 5
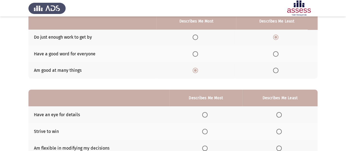
scroll to position [54, 0]
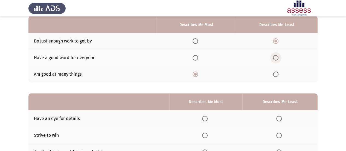
click at [277, 55] on span "Select an option" at bounding box center [275, 57] width 5 height 5
click at [277, 55] on input "Select an option" at bounding box center [275, 57] width 5 height 5
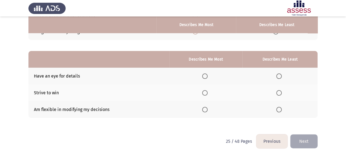
scroll to position [97, 0]
click at [205, 76] on span "Select an option" at bounding box center [204, 75] width 5 height 5
click at [205, 76] on input "Select an option" at bounding box center [204, 75] width 5 height 5
click at [278, 94] on span "Select an option" at bounding box center [279, 92] width 5 height 5
click at [278, 94] on input "Select an option" at bounding box center [279, 92] width 5 height 5
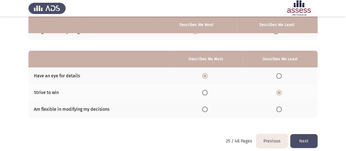
click at [301, 138] on button "Next" at bounding box center [304, 141] width 27 height 14
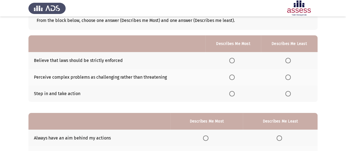
scroll to position [35, 0]
click at [231, 95] on span "Select an option" at bounding box center [231, 93] width 5 height 5
click at [231, 95] on input "Select an option" at bounding box center [231, 93] width 5 height 5
click at [287, 60] on span "Select an option" at bounding box center [288, 60] width 5 height 5
click at [287, 60] on input "Select an option" at bounding box center [288, 60] width 5 height 5
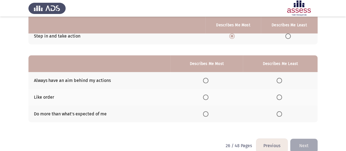
scroll to position [93, 0]
click at [206, 81] on span "Select an option" at bounding box center [205, 79] width 5 height 5
click at [206, 81] on input "Select an option" at bounding box center [205, 79] width 5 height 5
click at [277, 97] on th at bounding box center [280, 96] width 75 height 17
click at [280, 97] on span "Select an option" at bounding box center [279, 96] width 5 height 5
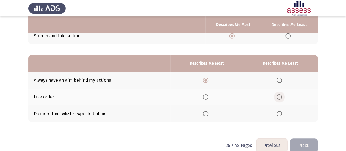
click at [280, 97] on input "Select an option" at bounding box center [279, 96] width 5 height 5
click at [308, 147] on button "Next" at bounding box center [304, 145] width 27 height 14
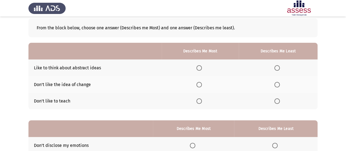
scroll to position [28, 0]
click at [200, 102] on span "Select an option" at bounding box center [199, 100] width 5 height 5
click at [200, 102] on input "Select an option" at bounding box center [199, 100] width 5 height 5
click at [200, 67] on span "Select an option" at bounding box center [199, 67] width 5 height 5
click at [200, 67] on input "Select an option" at bounding box center [199, 67] width 5 height 5
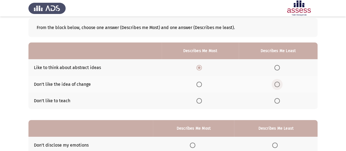
click at [278, 86] on span "Select an option" at bounding box center [277, 84] width 5 height 5
click at [278, 86] on input "Select an option" at bounding box center [277, 84] width 5 height 5
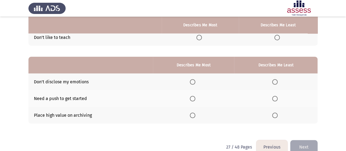
scroll to position [92, 0]
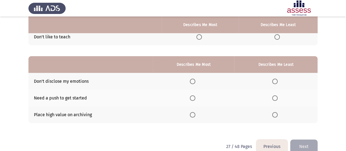
click at [194, 114] on span "Select an option" at bounding box center [192, 114] width 5 height 5
click at [194, 114] on input "Select an option" at bounding box center [192, 114] width 5 height 5
click at [273, 83] on span "Select an option" at bounding box center [274, 81] width 5 height 5
click at [273, 83] on input "Select an option" at bounding box center [274, 81] width 5 height 5
click at [301, 143] on button "Next" at bounding box center [304, 146] width 27 height 14
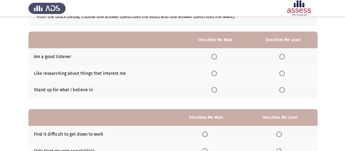
scroll to position [42, 0]
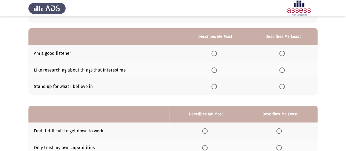
click at [217, 52] on span "Select an option" at bounding box center [214, 53] width 5 height 5
click at [217, 52] on input "Select an option" at bounding box center [214, 53] width 5 height 5
click at [281, 72] on span "Select an option" at bounding box center [282, 69] width 5 height 5
click at [281, 72] on input "Select an option" at bounding box center [282, 69] width 5 height 5
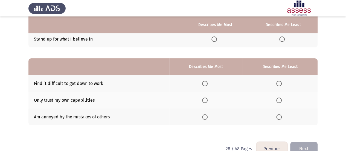
scroll to position [90, 0]
click at [280, 84] on span "Select an option" at bounding box center [279, 83] width 5 height 5
click at [280, 84] on input "Select an option" at bounding box center [279, 83] width 5 height 5
click at [208, 119] on span "Select an option" at bounding box center [204, 116] width 5 height 5
click at [208, 119] on input "Select an option" at bounding box center [204, 116] width 5 height 5
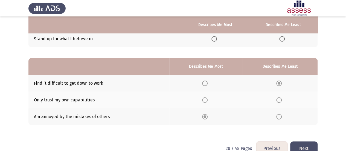
click at [307, 140] on div "From the block below, choose one answer (Describes me Most) and one answer (Des…" at bounding box center [172, 46] width 289 height 191
click at [306, 146] on button "Next" at bounding box center [304, 148] width 27 height 14
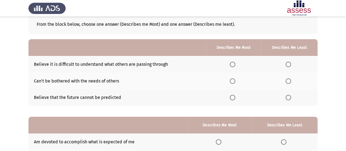
scroll to position [31, 0]
click at [237, 63] on label "Select an option" at bounding box center [234, 63] width 8 height 5
click at [236, 63] on input "Select an option" at bounding box center [232, 63] width 5 height 5
click at [288, 97] on span "Select an option" at bounding box center [288, 96] width 5 height 5
click at [288, 97] on input "Select an option" at bounding box center [288, 96] width 5 height 5
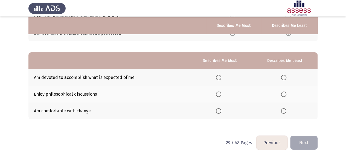
scroll to position [96, 0]
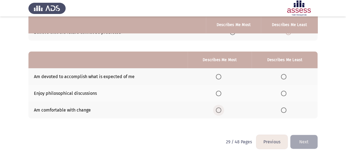
click at [221, 110] on span "Select an option" at bounding box center [218, 109] width 5 height 5
click at [221, 110] on input "Select an option" at bounding box center [218, 109] width 5 height 5
click at [283, 92] on span "Select an option" at bounding box center [283, 93] width 5 height 5
click at [283, 92] on input "Select an option" at bounding box center [283, 93] width 5 height 5
click at [305, 143] on button "Next" at bounding box center [304, 142] width 27 height 14
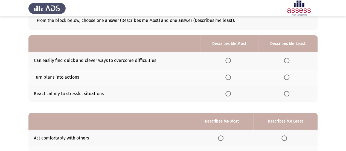
scroll to position [35, 0]
click at [227, 61] on span "Select an option" at bounding box center [228, 60] width 5 height 5
click at [227, 61] on input "Select an option" at bounding box center [228, 60] width 5 height 5
click at [230, 76] on span "Select an option" at bounding box center [228, 76] width 5 height 5
click at [230, 76] on input "Select an option" at bounding box center [228, 76] width 5 height 5
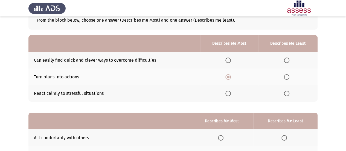
click at [286, 94] on span "Select an option" at bounding box center [286, 93] width 5 height 5
click at [286, 94] on input "Select an option" at bounding box center [286, 93] width 5 height 5
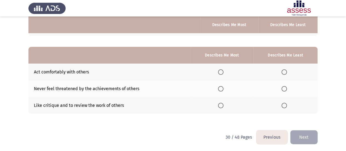
scroll to position [101, 0]
click at [224, 105] on span "Select an option" at bounding box center [220, 104] width 5 height 5
click at [224, 105] on input "Select an option" at bounding box center [220, 104] width 5 height 5
click at [286, 86] on span "Select an option" at bounding box center [284, 88] width 5 height 5
click at [286, 86] on input "Select an option" at bounding box center [284, 88] width 5 height 5
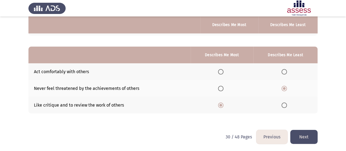
click at [305, 139] on button "Next" at bounding box center [304, 137] width 27 height 14
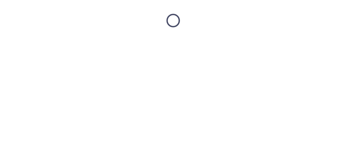
scroll to position [0, 0]
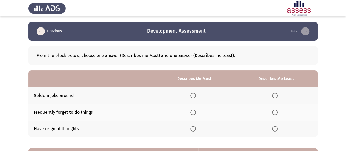
click at [195, 128] on span "Select an option" at bounding box center [193, 128] width 5 height 5
click at [195, 128] on input "Select an option" at bounding box center [193, 128] width 5 height 5
click at [274, 97] on span "Select an option" at bounding box center [274, 95] width 5 height 5
click at [274, 97] on input "Select an option" at bounding box center [274, 95] width 5 height 5
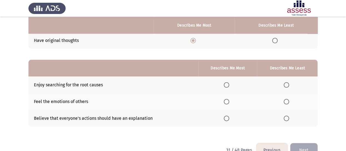
scroll to position [89, 0]
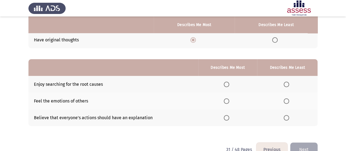
click at [228, 84] on span "Select an option" at bounding box center [226, 84] width 5 height 5
click at [228, 84] on input "Select an option" at bounding box center [226, 84] width 5 height 5
click at [286, 116] on span "Select an option" at bounding box center [286, 117] width 5 height 5
click at [286, 116] on input "Select an option" at bounding box center [286, 117] width 5 height 5
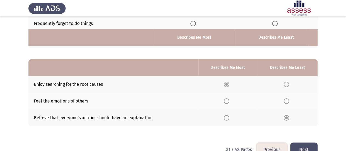
scroll to position [101, 0]
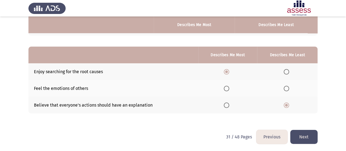
click at [303, 134] on button "Next" at bounding box center [304, 137] width 27 height 14
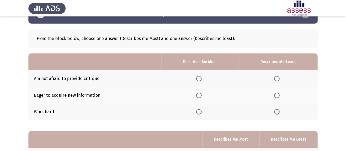
scroll to position [16, 0]
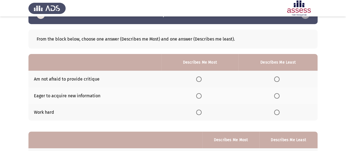
click at [200, 110] on span "Select an option" at bounding box center [198, 112] width 5 height 5
click at [200, 110] on input "Select an option" at bounding box center [198, 112] width 5 height 5
click at [277, 78] on span "Select an option" at bounding box center [276, 78] width 5 height 5
click at [277, 78] on input "Select an option" at bounding box center [276, 78] width 5 height 5
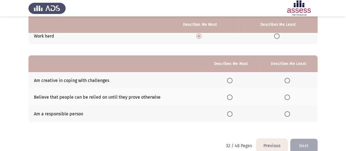
scroll to position [93, 0]
click at [229, 80] on span "Select an option" at bounding box center [229, 79] width 5 height 5
click at [229, 80] on input "Select an option" at bounding box center [229, 79] width 5 height 5
click at [232, 113] on span "Select an option" at bounding box center [229, 113] width 5 height 5
click at [232, 113] on input "Select an option" at bounding box center [229, 113] width 5 height 5
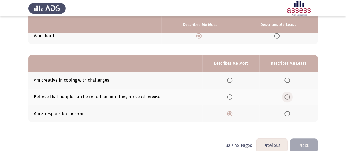
click at [288, 94] on span "Select an option" at bounding box center [287, 96] width 5 height 5
click at [288, 94] on input "Select an option" at bounding box center [287, 96] width 5 height 5
click at [303, 145] on button "Next" at bounding box center [304, 145] width 27 height 14
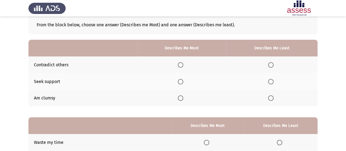
scroll to position [32, 0]
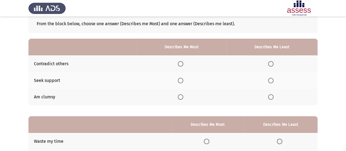
click at [182, 79] on span "Select an option" at bounding box center [180, 80] width 5 height 5
click at [182, 79] on input "Select an option" at bounding box center [180, 80] width 5 height 5
click at [271, 62] on span "Select an option" at bounding box center [270, 63] width 5 height 5
click at [271, 62] on input "Select an option" at bounding box center [270, 63] width 5 height 5
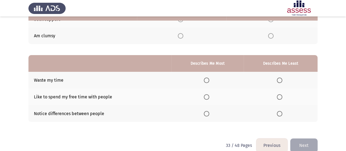
scroll to position [101, 0]
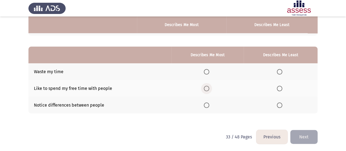
click at [207, 87] on span "Select an option" at bounding box center [206, 88] width 5 height 5
click at [207, 87] on input "Select an option" at bounding box center [206, 88] width 5 height 5
click at [280, 104] on span "Select an option" at bounding box center [279, 104] width 5 height 5
click at [280, 104] on input "Select an option" at bounding box center [279, 104] width 5 height 5
click at [282, 72] on span "Select an option" at bounding box center [279, 71] width 5 height 5
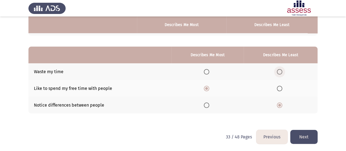
click at [282, 72] on input "Select an option" at bounding box center [279, 71] width 5 height 5
click at [302, 134] on button "Next" at bounding box center [304, 137] width 27 height 14
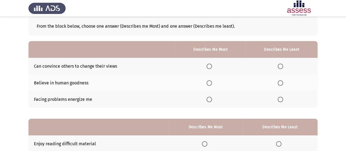
scroll to position [30, 0]
click at [211, 66] on span "Select an option" at bounding box center [209, 65] width 5 height 5
click at [211, 66] on input "Select an option" at bounding box center [209, 65] width 5 height 5
click at [281, 85] on span "Select an option" at bounding box center [280, 82] width 5 height 5
click at [281, 85] on input "Select an option" at bounding box center [280, 82] width 5 height 5
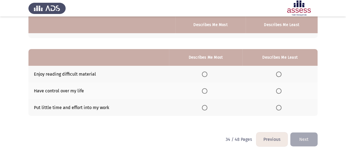
scroll to position [99, 0]
click at [206, 75] on span "Select an option" at bounding box center [204, 73] width 5 height 5
click at [206, 75] on input "Select an option" at bounding box center [204, 73] width 5 height 5
click at [279, 89] on span "Select an option" at bounding box center [278, 90] width 5 height 5
click at [279, 89] on input "Select an option" at bounding box center [278, 90] width 5 height 5
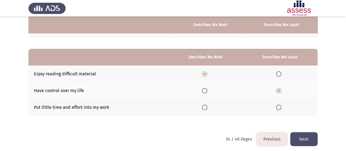
click at [299, 134] on button "Next" at bounding box center [304, 139] width 27 height 14
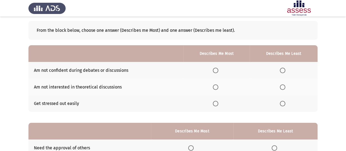
scroll to position [25, 0]
click at [218, 88] on span "Select an option" at bounding box center [215, 86] width 5 height 5
click at [218, 88] on input "Select an option" at bounding box center [215, 86] width 5 height 5
click at [281, 73] on th at bounding box center [284, 70] width 68 height 17
click at [285, 104] on span "Select an option" at bounding box center [282, 103] width 5 height 5
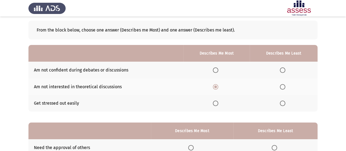
click at [285, 104] on input "Select an option" at bounding box center [282, 103] width 5 height 5
click at [284, 71] on span "Select an option" at bounding box center [282, 69] width 5 height 5
click at [284, 71] on input "Select an option" at bounding box center [282, 69] width 5 height 5
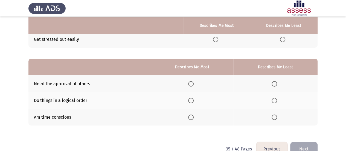
scroll to position [90, 0]
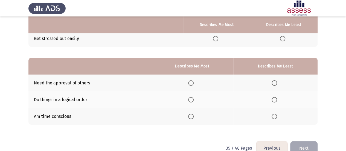
click at [274, 81] on span "Select an option" at bounding box center [274, 82] width 5 height 5
click at [274, 81] on input "Select an option" at bounding box center [274, 82] width 5 height 5
click at [193, 83] on span "Select an option" at bounding box center [190, 82] width 5 height 5
click at [193, 83] on input "Select an option" at bounding box center [190, 82] width 5 height 5
click at [272, 81] on span "Select an option" at bounding box center [274, 82] width 5 height 5
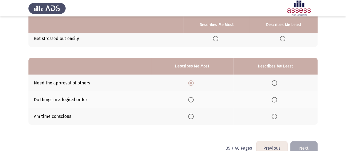
click at [272, 81] on input "Select an option" at bounding box center [274, 82] width 5 height 5
click at [273, 101] on span "Select an option" at bounding box center [274, 99] width 5 height 5
click at [273, 101] on input "Select an option" at bounding box center [274, 99] width 5 height 5
click at [192, 82] on span "Select an option" at bounding box center [190, 82] width 5 height 5
click at [192, 82] on input "Select an option" at bounding box center [190, 82] width 5 height 5
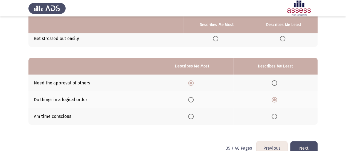
click at [305, 145] on button "Next" at bounding box center [304, 148] width 27 height 14
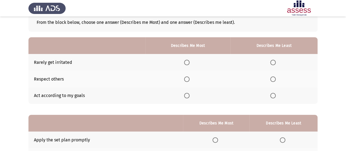
scroll to position [33, 0]
click at [187, 77] on span "Select an option" at bounding box center [186, 78] width 5 height 5
click at [187, 77] on input "Select an option" at bounding box center [186, 78] width 5 height 5
click at [273, 64] on span "Select an option" at bounding box center [273, 61] width 5 height 5
click at [273, 64] on input "Select an option" at bounding box center [273, 61] width 5 height 5
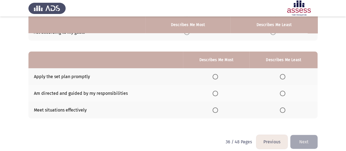
scroll to position [101, 0]
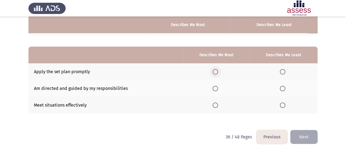
click at [216, 70] on span "Select an option" at bounding box center [215, 71] width 5 height 5
click at [216, 70] on input "Select an option" at bounding box center [215, 71] width 5 height 5
click at [282, 105] on span "Select an option" at bounding box center [282, 104] width 5 height 5
click at [282, 105] on input "Select an option" at bounding box center [282, 104] width 5 height 5
click at [283, 89] on span "Select an option" at bounding box center [282, 88] width 5 height 5
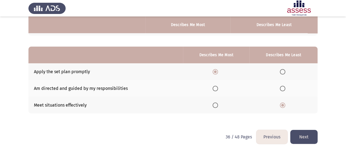
click at [283, 89] on input "Select an option" at bounding box center [282, 88] width 5 height 5
click at [305, 134] on button "Next" at bounding box center [304, 137] width 27 height 14
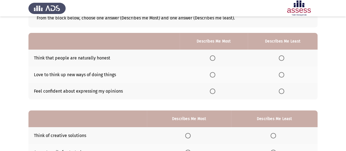
scroll to position [38, 0]
click at [214, 89] on span "Select an option" at bounding box center [212, 90] width 5 height 5
click at [214, 89] on input "Select an option" at bounding box center [212, 90] width 5 height 5
click at [282, 72] on span "Select an option" at bounding box center [281, 74] width 5 height 5
click at [282, 72] on input "Select an option" at bounding box center [281, 74] width 5 height 5
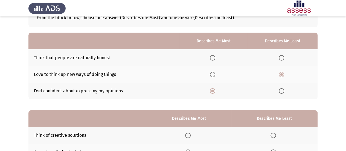
click at [283, 56] on span "Select an option" at bounding box center [281, 57] width 5 height 5
click at [283, 56] on input "Select an option" at bounding box center [281, 57] width 5 height 5
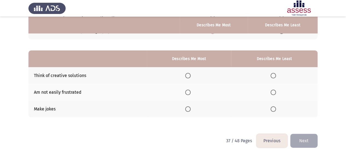
scroll to position [98, 0]
click at [191, 75] on span "Select an option" at bounding box center [187, 75] width 5 height 5
click at [191, 75] on input "Select an option" at bounding box center [187, 75] width 5 height 5
click at [273, 108] on span "Select an option" at bounding box center [273, 108] width 5 height 5
click at [273, 108] on input "Select an option" at bounding box center [273, 108] width 5 height 5
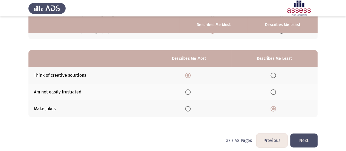
click at [312, 141] on button "Next" at bounding box center [304, 140] width 27 height 14
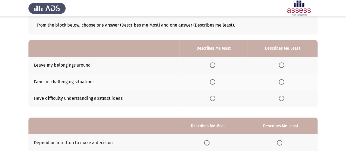
scroll to position [31, 0]
click at [213, 65] on span "Select an option" at bounding box center [212, 64] width 5 height 5
click at [213, 65] on input "Select an option" at bounding box center [212, 64] width 5 height 5
click at [282, 97] on span "Select an option" at bounding box center [281, 97] width 5 height 5
click at [282, 97] on input "Select an option" at bounding box center [281, 97] width 5 height 5
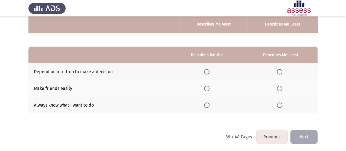
scroll to position [101, 0]
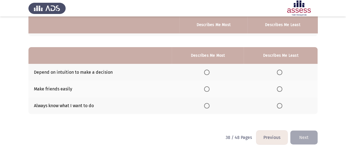
click at [208, 103] on span "Select an option" at bounding box center [206, 105] width 5 height 5
click at [208, 103] on input "Select an option" at bounding box center [206, 105] width 5 height 5
click at [278, 88] on span "Select an option" at bounding box center [279, 88] width 5 height 5
click at [278, 88] on input "Select an option" at bounding box center [279, 88] width 5 height 5
click at [308, 138] on button "Next" at bounding box center [304, 137] width 27 height 14
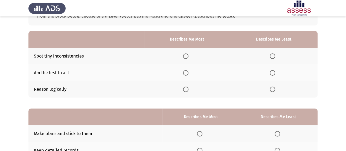
scroll to position [39, 0]
click at [187, 91] on span "Select an option" at bounding box center [185, 89] width 5 height 5
click at [187, 91] on input "Select an option" at bounding box center [185, 89] width 5 height 5
click at [274, 73] on span "Select an option" at bounding box center [272, 72] width 5 height 5
click at [274, 73] on input "Select an option" at bounding box center [272, 72] width 5 height 5
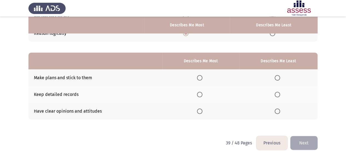
scroll to position [96, 0]
click at [202, 94] on span "Select an option" at bounding box center [199, 93] width 5 height 5
click at [202, 94] on input "Select an option" at bounding box center [199, 93] width 5 height 5
click at [276, 78] on span "Select an option" at bounding box center [277, 77] width 5 height 5
click at [276, 78] on input "Select an option" at bounding box center [277, 77] width 5 height 5
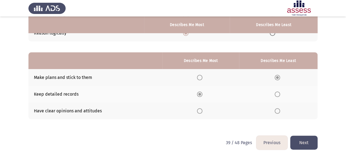
click at [295, 139] on button "Next" at bounding box center [304, 143] width 27 height 14
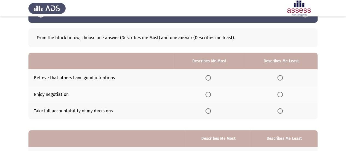
scroll to position [18, 0]
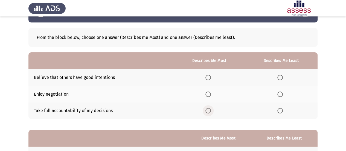
click at [209, 112] on span "Select an option" at bounding box center [208, 110] width 5 height 5
click at [209, 112] on input "Select an option" at bounding box center [208, 110] width 5 height 5
click at [281, 94] on span "Select an option" at bounding box center [280, 93] width 5 height 5
click at [281, 94] on input "Select an option" at bounding box center [280, 93] width 5 height 5
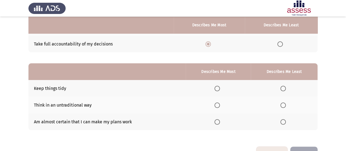
scroll to position [85, 0]
click at [220, 120] on span "Select an option" at bounding box center [217, 121] width 5 height 5
click at [220, 120] on input "Select an option" at bounding box center [217, 121] width 5 height 5
click at [286, 105] on span "Select an option" at bounding box center [283, 104] width 5 height 5
click at [286, 105] on input "Select an option" at bounding box center [283, 104] width 5 height 5
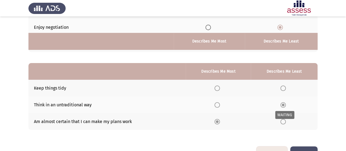
scroll to position [101, 0]
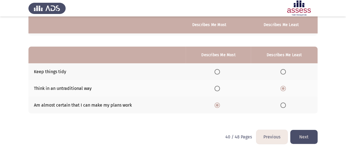
click at [311, 141] on button "Next" at bounding box center [304, 137] width 27 height 14
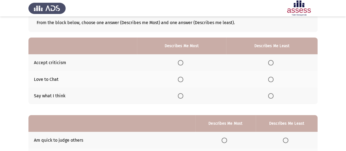
scroll to position [32, 0]
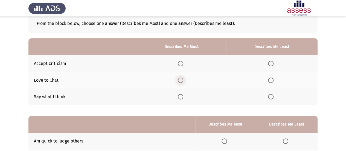
click at [182, 78] on span "Select an option" at bounding box center [180, 79] width 5 height 5
click at [182, 78] on input "Select an option" at bounding box center [180, 79] width 5 height 5
click at [271, 62] on span "Select an option" at bounding box center [270, 63] width 5 height 5
click at [271, 62] on input "Select an option" at bounding box center [270, 63] width 5 height 5
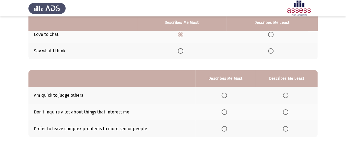
scroll to position [75, 0]
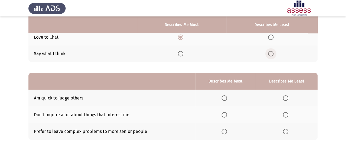
click at [272, 56] on span "Select an option" at bounding box center [270, 53] width 5 height 5
click at [272, 56] on input "Select an option" at bounding box center [270, 53] width 5 height 5
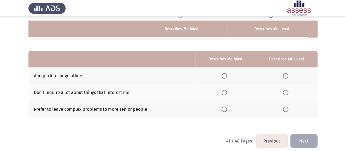
scroll to position [101, 0]
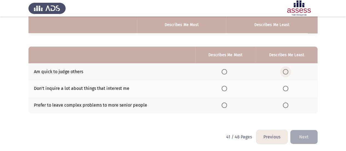
click at [287, 72] on span "Select an option" at bounding box center [285, 71] width 5 height 5
click at [287, 72] on input "Select an option" at bounding box center [285, 71] width 5 height 5
click at [224, 89] on span "Select an option" at bounding box center [224, 88] width 5 height 5
click at [224, 89] on input "Select an option" at bounding box center [224, 88] width 5 height 5
click at [307, 137] on button "Next" at bounding box center [304, 137] width 27 height 14
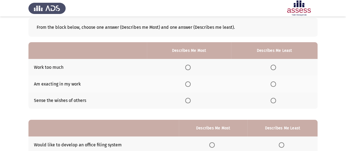
scroll to position [28, 0]
click at [272, 67] on span "Select an option" at bounding box center [273, 66] width 5 height 5
click at [272, 67] on input "Select an option" at bounding box center [273, 66] width 5 height 5
click at [188, 82] on span "Select an option" at bounding box center [187, 83] width 5 height 5
click at [188, 82] on input "Select an option" at bounding box center [187, 83] width 5 height 5
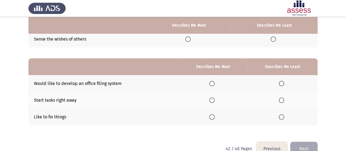
scroll to position [90, 0]
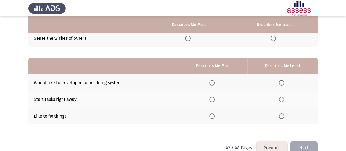
click at [213, 99] on span "Select an option" at bounding box center [211, 99] width 5 height 5
click at [213, 99] on input "Select an option" at bounding box center [211, 99] width 5 height 5
click at [215, 116] on span "Select an option" at bounding box center [211, 115] width 5 height 5
click at [215, 116] on input "Select an option" at bounding box center [211, 115] width 5 height 5
click at [282, 86] on th at bounding box center [283, 82] width 70 height 17
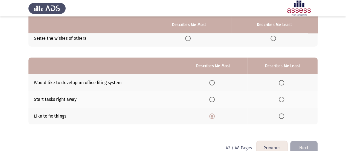
click at [282, 83] on span "Select an option" at bounding box center [281, 82] width 5 height 5
click at [282, 83] on input "Select an option" at bounding box center [281, 82] width 5 height 5
click at [299, 142] on button "Next" at bounding box center [304, 148] width 27 height 14
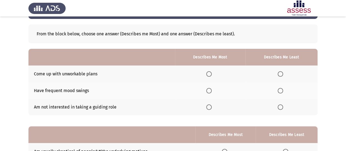
scroll to position [26, 0]
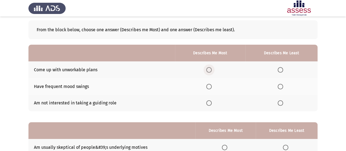
click at [212, 70] on span "Select an option" at bounding box center [208, 69] width 5 height 5
click at [212, 70] on input "Select an option" at bounding box center [208, 69] width 5 height 5
click at [284, 104] on label "Select an option" at bounding box center [282, 102] width 8 height 5
click at [283, 104] on input "Select an option" at bounding box center [280, 102] width 5 height 5
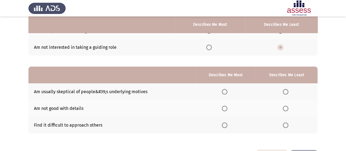
scroll to position [81, 0]
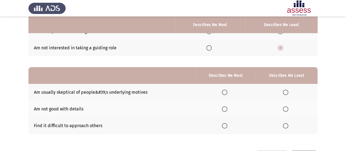
click at [285, 123] on span "Select an option" at bounding box center [285, 125] width 5 height 5
click at [285, 123] on input "Select an option" at bounding box center [285, 125] width 5 height 5
click at [225, 89] on mat-radio-button "Select an option" at bounding box center [226, 92] width 8 height 6
click at [225, 92] on span "Select an option" at bounding box center [224, 92] width 5 height 5
click at [225, 92] on input "Select an option" at bounding box center [224, 92] width 5 height 5
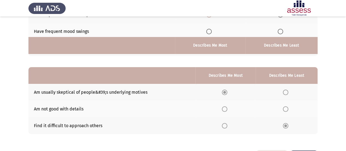
scroll to position [101, 0]
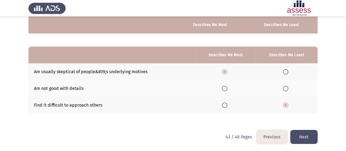
click at [302, 137] on button "Next" at bounding box center [304, 137] width 27 height 14
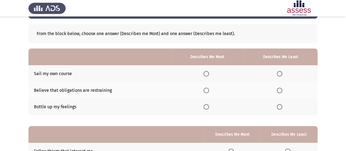
scroll to position [27, 0]
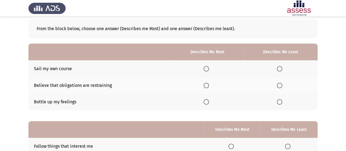
click at [207, 86] on span "Select an option" at bounding box center [206, 85] width 5 height 5
click at [207, 86] on input "Select an option" at bounding box center [206, 85] width 5 height 5
click at [280, 101] on span "Select an option" at bounding box center [279, 101] width 5 height 5
click at [280, 101] on input "Select an option" at bounding box center [279, 101] width 5 height 5
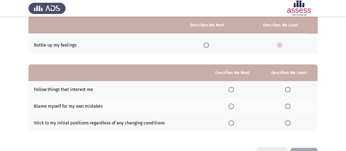
scroll to position [84, 0]
click at [290, 85] on th at bounding box center [289, 89] width 57 height 17
click at [232, 107] on span "Select an option" at bounding box center [231, 105] width 5 height 5
click at [232, 107] on input "Select an option" at bounding box center [231, 105] width 5 height 5
click at [288, 89] on span "Select an option" at bounding box center [287, 89] width 5 height 5
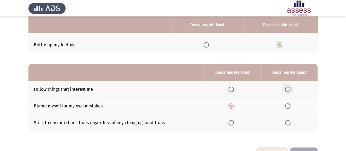
click at [288, 89] on input "Select an option" at bounding box center [287, 89] width 5 height 5
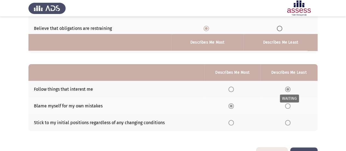
scroll to position [101, 0]
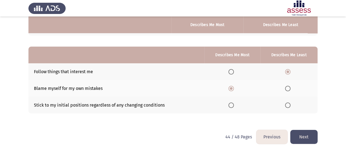
click at [302, 133] on button "Next" at bounding box center [304, 137] width 27 height 14
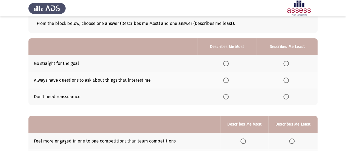
scroll to position [32, 0]
click at [228, 64] on span "Select an option" at bounding box center [225, 63] width 5 height 5
click at [228, 64] on input "Select an option" at bounding box center [225, 63] width 5 height 5
click at [286, 81] on span "Select an option" at bounding box center [286, 79] width 5 height 5
click at [286, 81] on input "Select an option" at bounding box center [286, 79] width 5 height 5
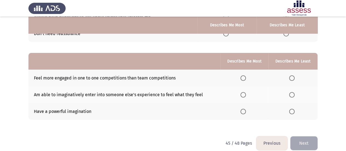
scroll to position [95, 0]
click at [247, 78] on label "Select an option" at bounding box center [245, 77] width 8 height 5
click at [246, 78] on input "Select an option" at bounding box center [243, 77] width 5 height 5
click at [292, 93] on span "Select an option" at bounding box center [291, 94] width 5 height 5
click at [292, 93] on input "Select an option" at bounding box center [291, 94] width 5 height 5
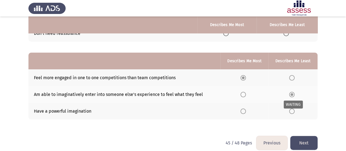
scroll to position [101, 0]
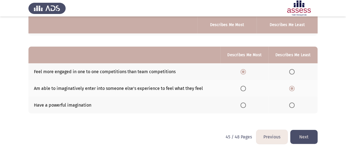
click at [306, 131] on button "Next" at bounding box center [304, 137] width 27 height 14
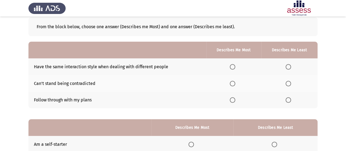
scroll to position [32, 0]
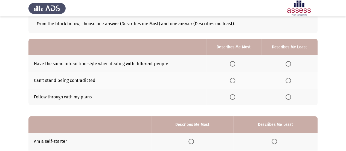
click at [233, 97] on span "Select an option" at bounding box center [232, 96] width 5 height 5
click at [233, 97] on input "Select an option" at bounding box center [232, 96] width 5 height 5
click at [288, 64] on span "Select an option" at bounding box center [288, 63] width 5 height 5
click at [288, 64] on input "Select an option" at bounding box center [288, 63] width 5 height 5
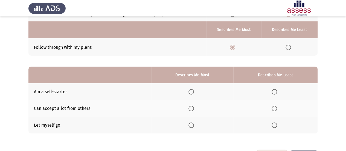
scroll to position [89, 0]
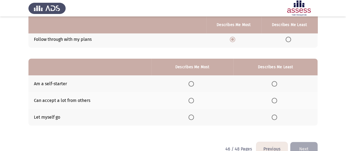
click at [276, 102] on span "Select an option" at bounding box center [274, 100] width 5 height 5
click at [276, 102] on input "Select an option" at bounding box center [274, 100] width 5 height 5
click at [194, 100] on span "Select an option" at bounding box center [191, 100] width 5 height 5
click at [194, 100] on input "Select an option" at bounding box center [191, 100] width 5 height 5
click at [275, 84] on span "Select an option" at bounding box center [274, 83] width 5 height 5
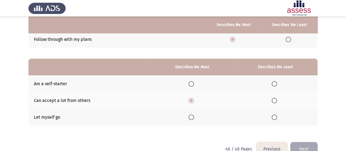
click at [275, 84] on input "Select an option" at bounding box center [274, 83] width 5 height 5
click at [297, 143] on button "Next" at bounding box center [304, 149] width 27 height 14
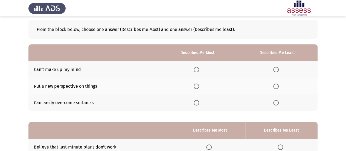
scroll to position [26, 0]
click at [198, 85] on span "Select an option" at bounding box center [196, 85] width 5 height 5
click at [198, 85] on input "Select an option" at bounding box center [196, 85] width 5 height 5
click at [277, 102] on span "Select an option" at bounding box center [276, 102] width 5 height 5
click at [277, 102] on input "Select an option" at bounding box center [276, 102] width 5 height 5
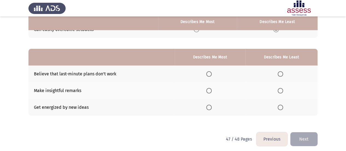
scroll to position [100, 0]
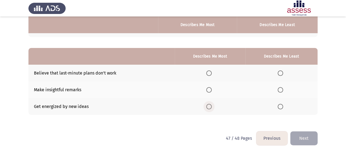
click at [212, 106] on span "Select an option" at bounding box center [208, 106] width 5 height 5
click at [212, 106] on input "Select an option" at bounding box center [208, 106] width 5 height 5
click at [209, 91] on span "Select an option" at bounding box center [208, 89] width 5 height 5
click at [209, 91] on input "Select an option" at bounding box center [208, 89] width 5 height 5
click at [280, 73] on span "Select an option" at bounding box center [280, 72] width 5 height 5
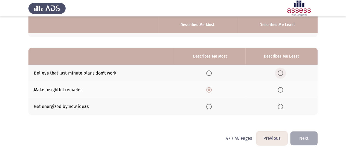
click at [280, 73] on input "Select an option" at bounding box center [280, 72] width 5 height 5
click at [303, 135] on button "Next" at bounding box center [304, 138] width 27 height 14
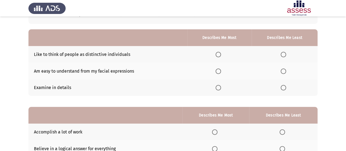
scroll to position [41, 0]
click at [220, 88] on span "Select an option" at bounding box center [218, 87] width 5 height 5
click at [220, 88] on input "Select an option" at bounding box center [218, 87] width 5 height 5
click at [285, 53] on span "Select an option" at bounding box center [283, 53] width 5 height 5
click at [285, 53] on input "Select an option" at bounding box center [283, 53] width 5 height 5
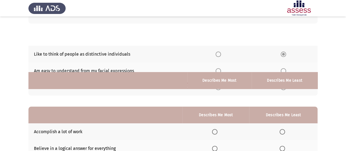
scroll to position [101, 0]
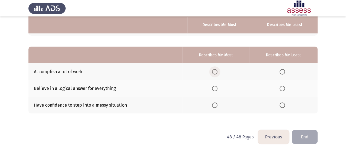
click at [215, 71] on span "Select an option" at bounding box center [214, 71] width 5 height 5
click at [215, 71] on input "Select an option" at bounding box center [214, 71] width 5 height 5
click at [283, 103] on span "Select an option" at bounding box center [282, 104] width 5 height 5
click at [283, 103] on input "Select an option" at bounding box center [282, 104] width 5 height 5
click at [304, 134] on button "End" at bounding box center [305, 137] width 26 height 14
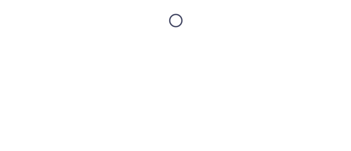
scroll to position [0, 0]
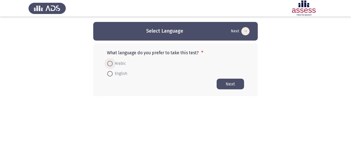
click at [122, 65] on span "Arabic" at bounding box center [119, 63] width 13 height 7
click at [113, 65] on input "Arabic" at bounding box center [109, 63] width 5 height 5
radio input "true"
click at [232, 81] on button "Next" at bounding box center [229, 83] width 27 height 11
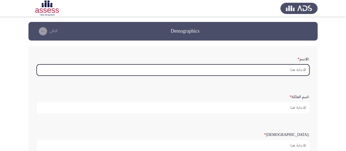
click at [280, 72] on input ":الاسم *" at bounding box center [173, 69] width 273 height 11
type input "l"
type input "k"
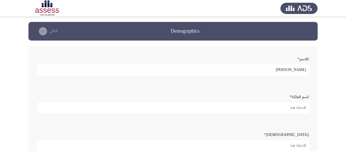
type input "محمود"
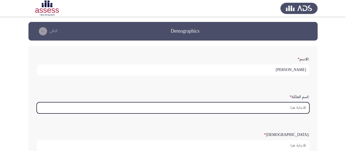
click at [292, 110] on input ":اسم العائلة *" at bounding box center [173, 107] width 273 height 11
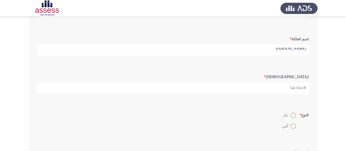
scroll to position [58, 0]
type input "منصور"
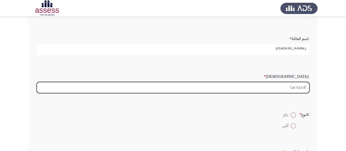
click at [293, 89] on input ":السن *" at bounding box center [173, 87] width 273 height 11
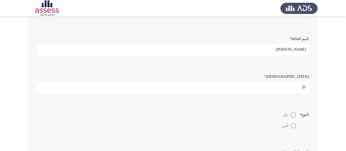
scroll to position [2, 0]
type input "23"
click at [293, 115] on span at bounding box center [293, 114] width 5 height 5
click at [293, 115] on input "ذكر" at bounding box center [293, 114] width 5 height 5
radio input "true"
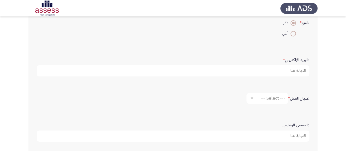
scroll to position [151, 0]
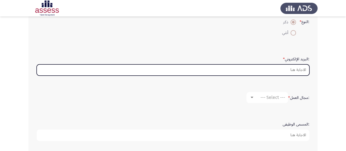
click at [294, 69] on input ":البريد الإلكتروني *" at bounding box center [173, 69] width 273 height 11
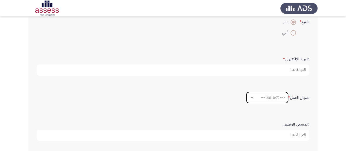
click at [279, 99] on span "--- Select ---" at bounding box center [273, 97] width 25 height 5
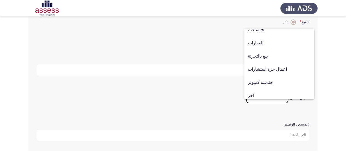
scroll to position [177, 0]
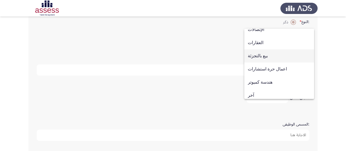
click at [267, 58] on span "بيع بالتجزئة" at bounding box center [279, 55] width 63 height 13
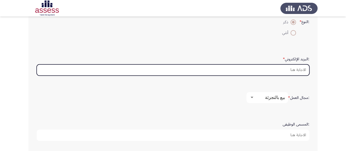
click at [286, 68] on input ":البريد الإلكتروني *" at bounding box center [173, 69] width 273 height 11
type input "M"
type input "m"
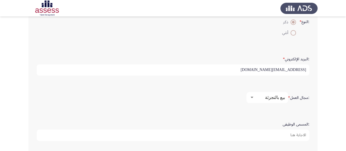
type input "[EMAIL_ADDRESS][DOMAIN_NAME]"
click at [277, 133] on input ":المسمى الوظيفى" at bounding box center [173, 135] width 273 height 11
type input "c"
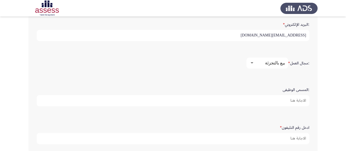
scroll to position [213, 0]
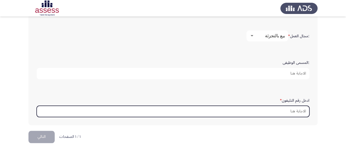
click at [279, 110] on input "ادخل رقم التليفون *" at bounding box center [173, 111] width 273 height 11
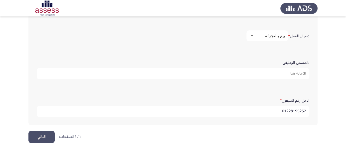
type input "01228195252"
click at [49, 137] on button "التالي" at bounding box center [41, 137] width 26 height 12
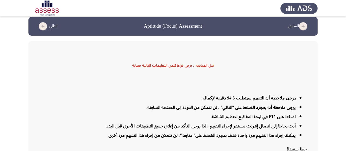
scroll to position [0, 0]
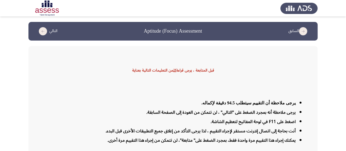
drag, startPoint x: 145, startPoint y: 30, endPoint x: 158, endPoint y: 30, distance: 12.6
click at [158, 30] on h3 "Aptitude (Focus) Assessment" at bounding box center [173, 31] width 58 height 7
